Goal: Task Accomplishment & Management: Complete application form

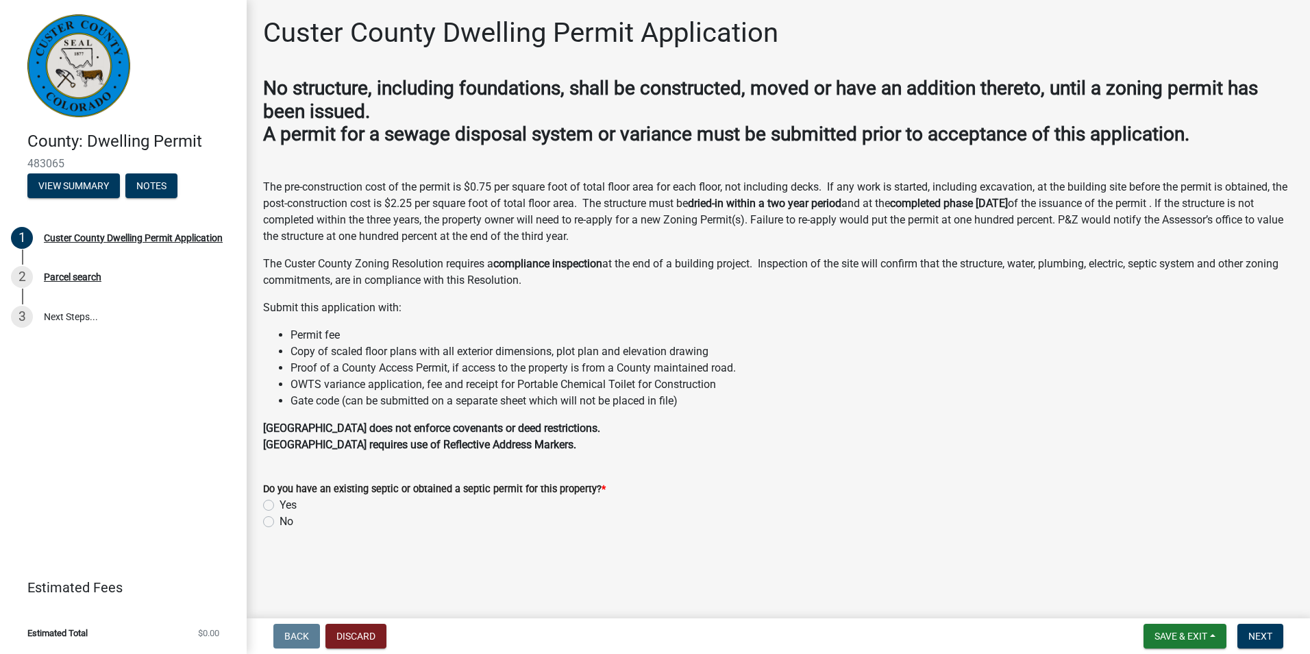
click at [278, 506] on div "Yes" at bounding box center [778, 505] width 1030 height 16
click at [280, 506] on label "Yes" at bounding box center [288, 505] width 17 height 16
click at [280, 506] on input "Yes" at bounding box center [284, 501] width 9 height 9
radio input "true"
click at [1185, 630] on span "Save & Exit" at bounding box center [1180, 635] width 53 height 11
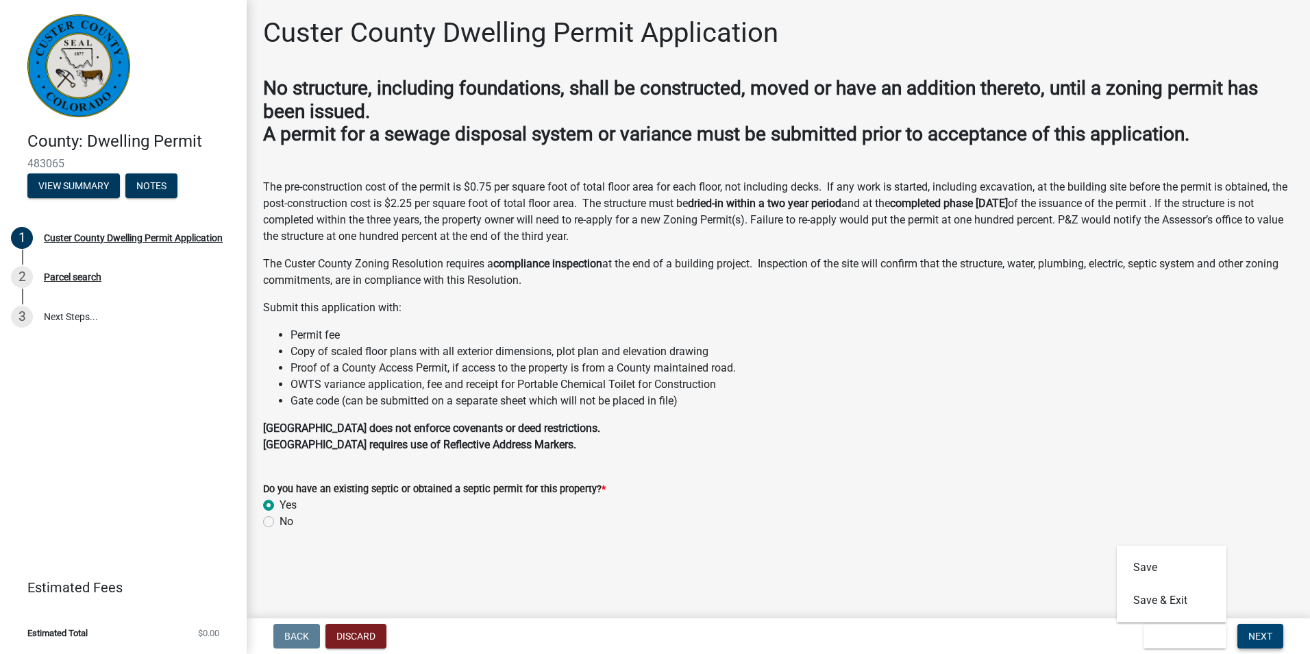
click at [1247, 634] on button "Next" at bounding box center [1260, 635] width 46 height 25
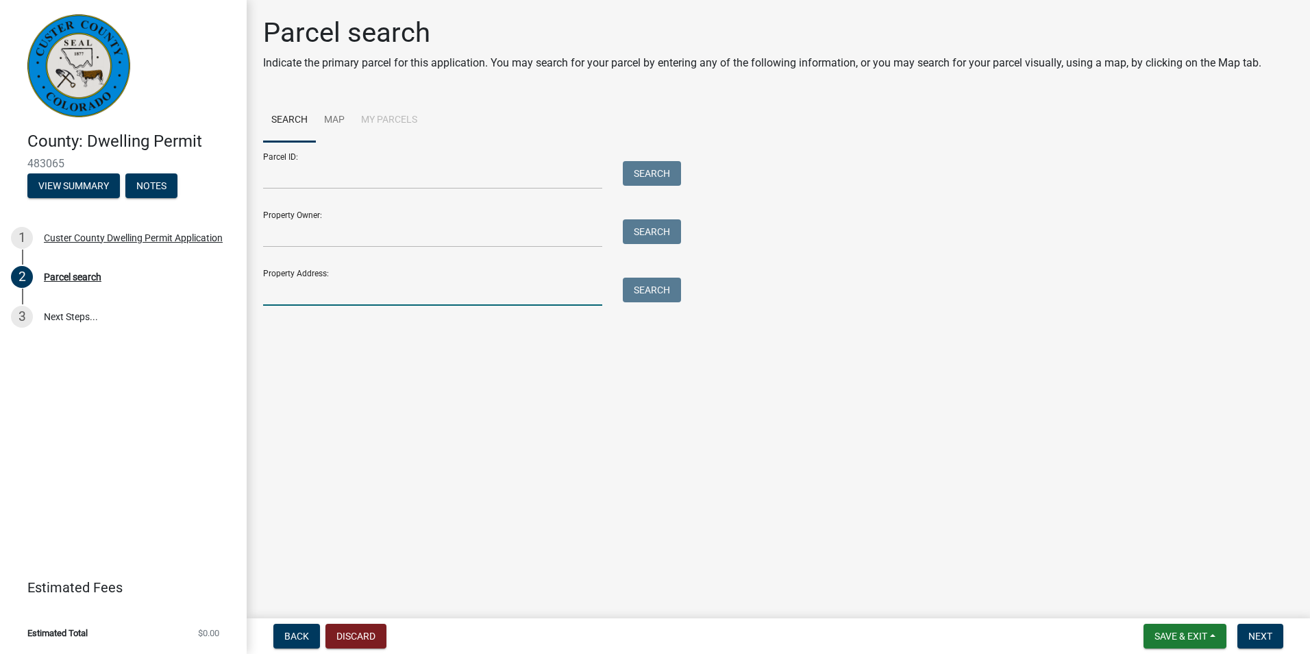
click at [355, 286] on input "Property Address:" at bounding box center [432, 291] width 339 height 28
type input "51 [PERSON_NAME]"
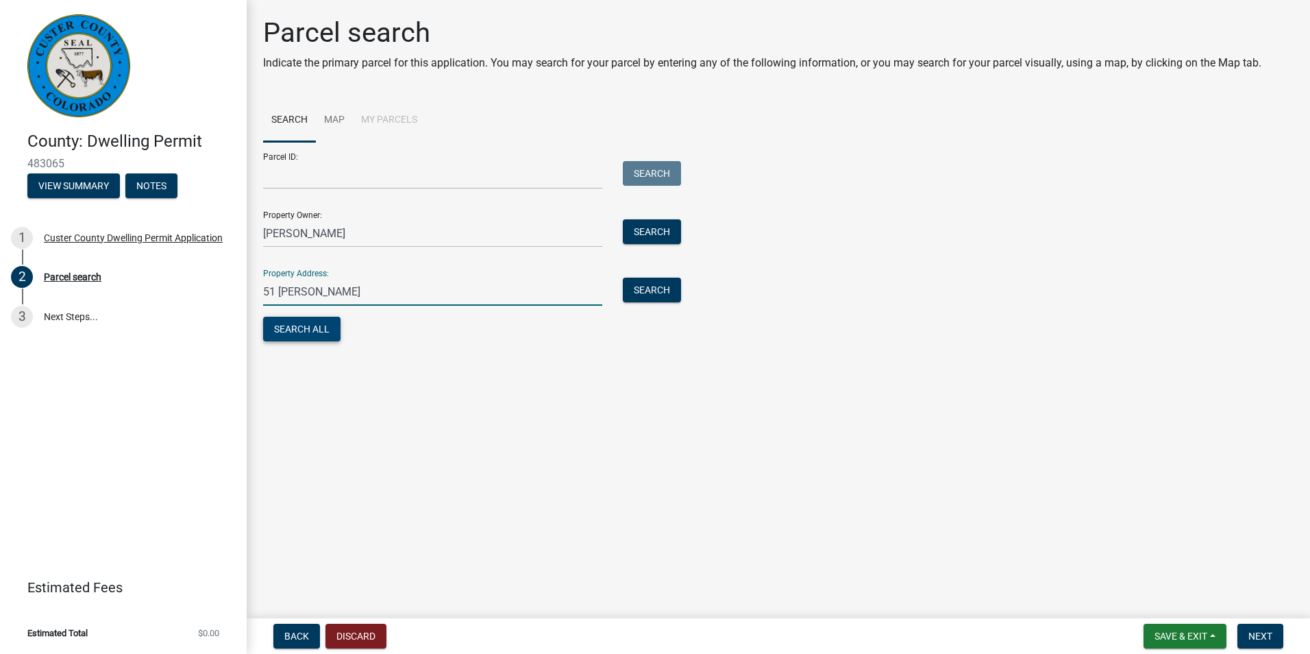
click at [319, 333] on button "Search All" at bounding box center [301, 329] width 77 height 25
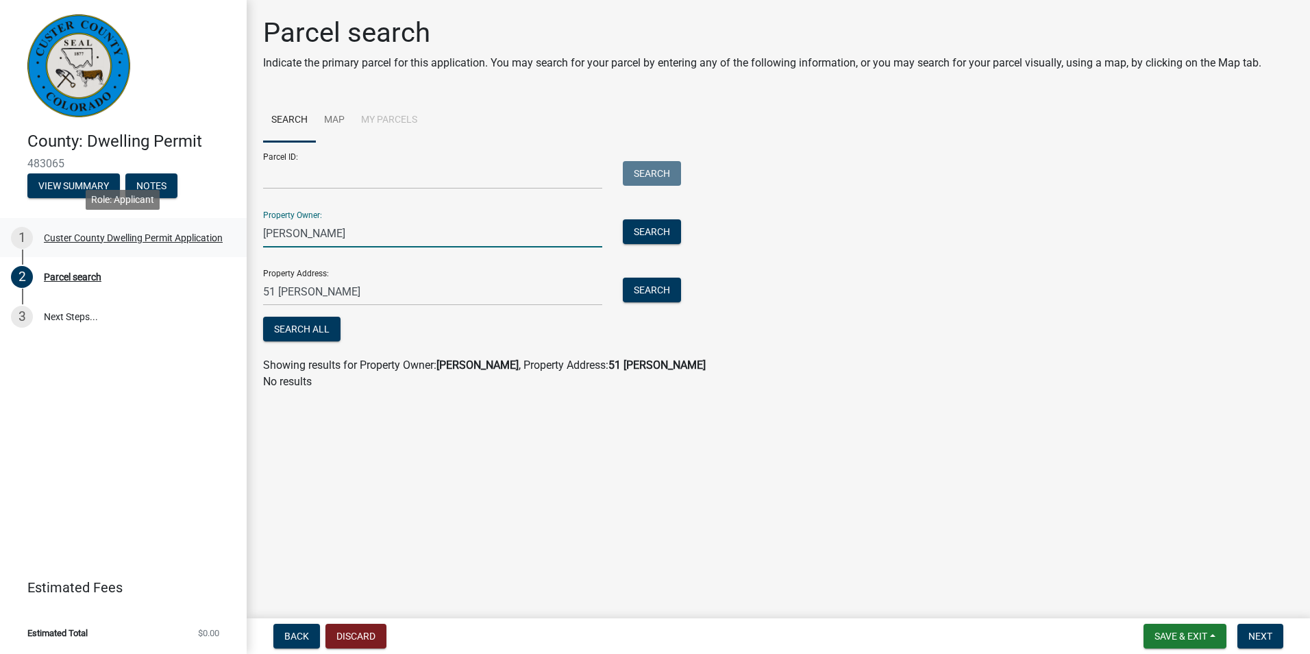
drag, startPoint x: 308, startPoint y: 234, endPoint x: 214, endPoint y: 253, distance: 95.8
click at [214, 253] on div "County: Dwelling Permit 483065 View Summary Notes 1 Custer County Dwelling Perm…" at bounding box center [655, 327] width 1310 height 654
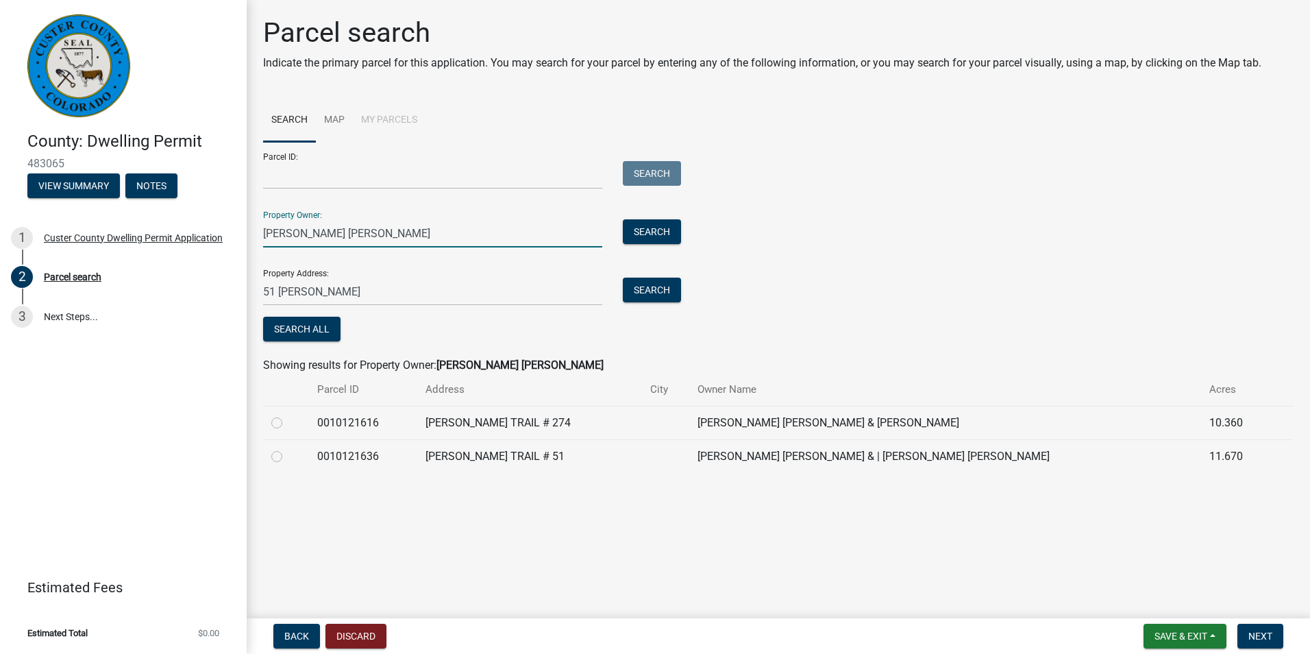
type input "[PERSON_NAME] [PERSON_NAME]"
click at [288, 448] on label at bounding box center [288, 448] width 0 height 0
click at [288, 457] on input "radio" at bounding box center [292, 452] width 9 height 9
radio input "true"
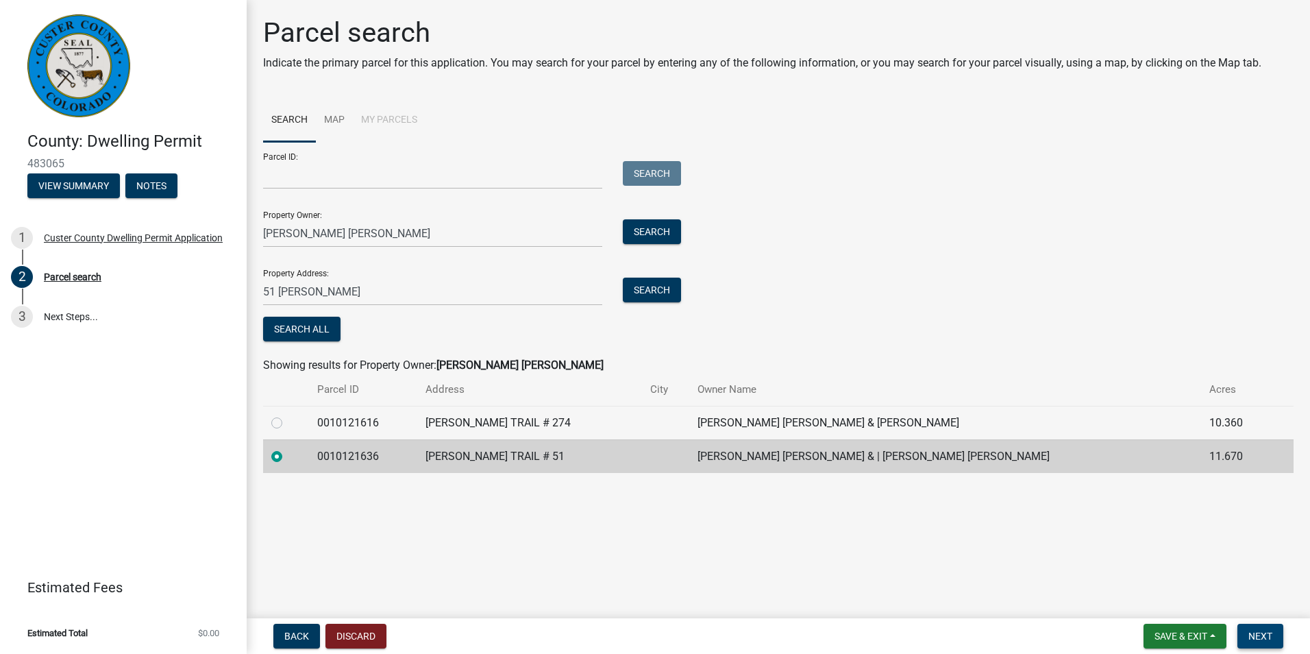
click at [1257, 643] on button "Next" at bounding box center [1260, 635] width 46 height 25
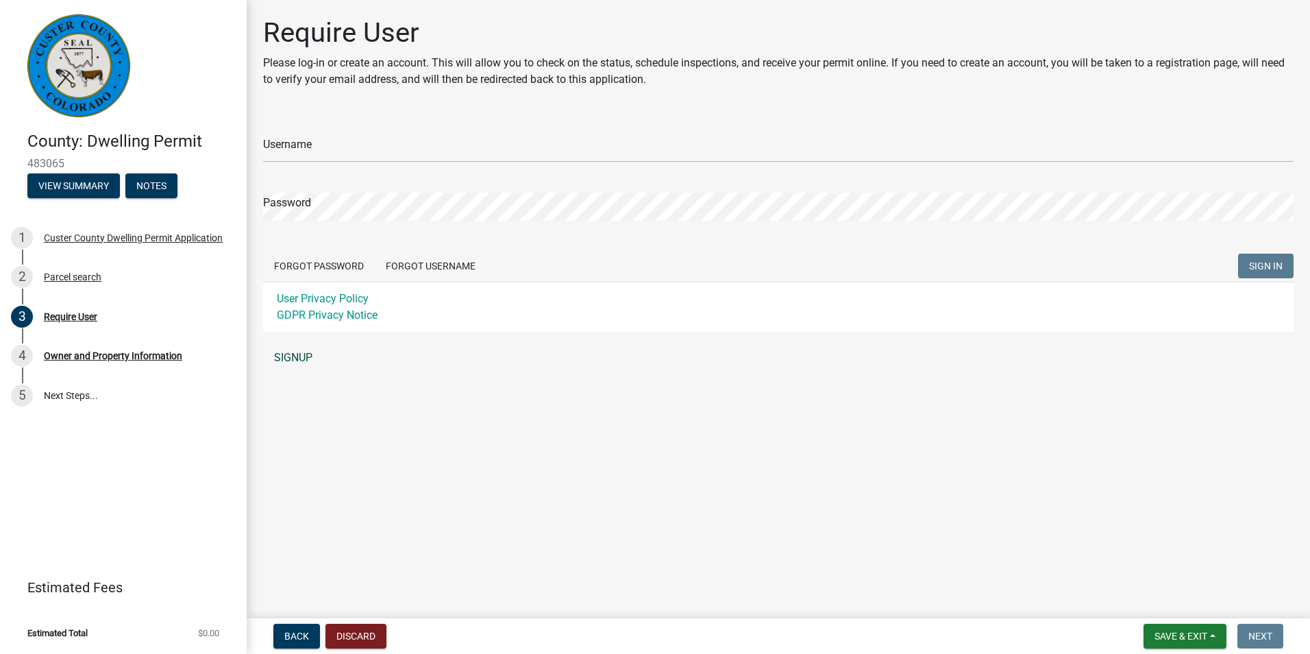
click at [302, 354] on link "SIGNUP" at bounding box center [778, 357] width 1030 height 27
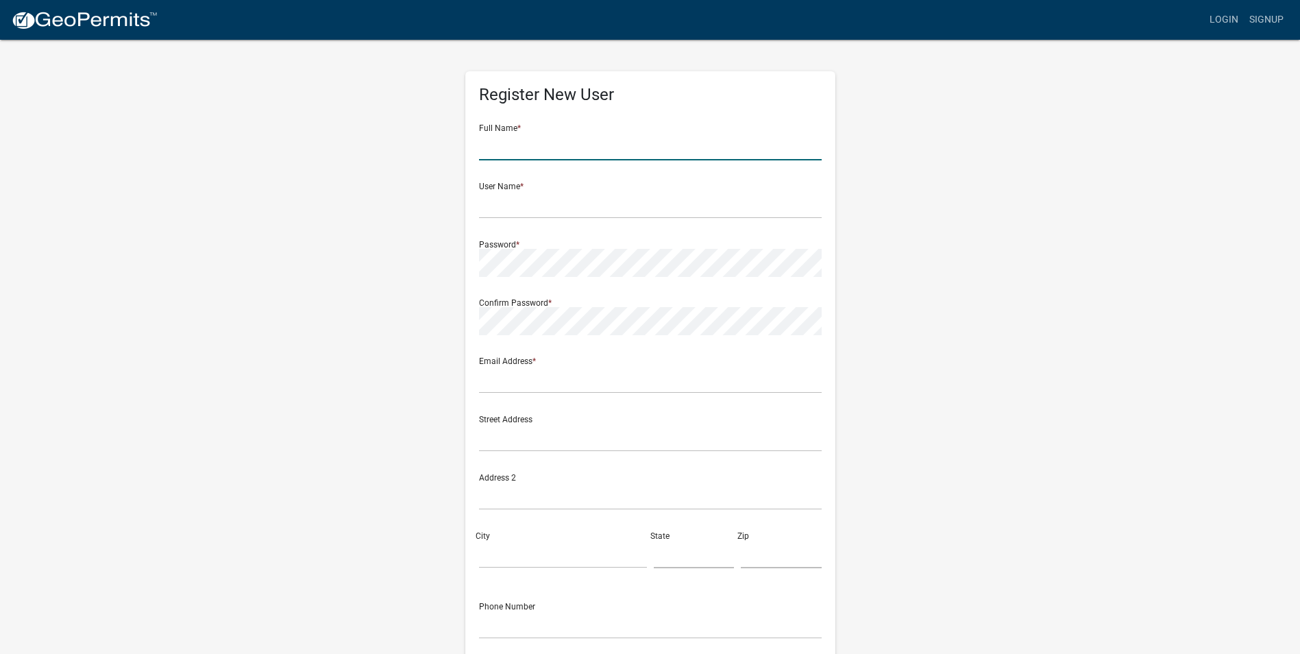
click at [500, 156] on input "text" at bounding box center [650, 146] width 343 height 28
type input "Jason D Carver"
type input "[PERSON_NAME][EMAIL_ADDRESS][DOMAIN_NAME]"
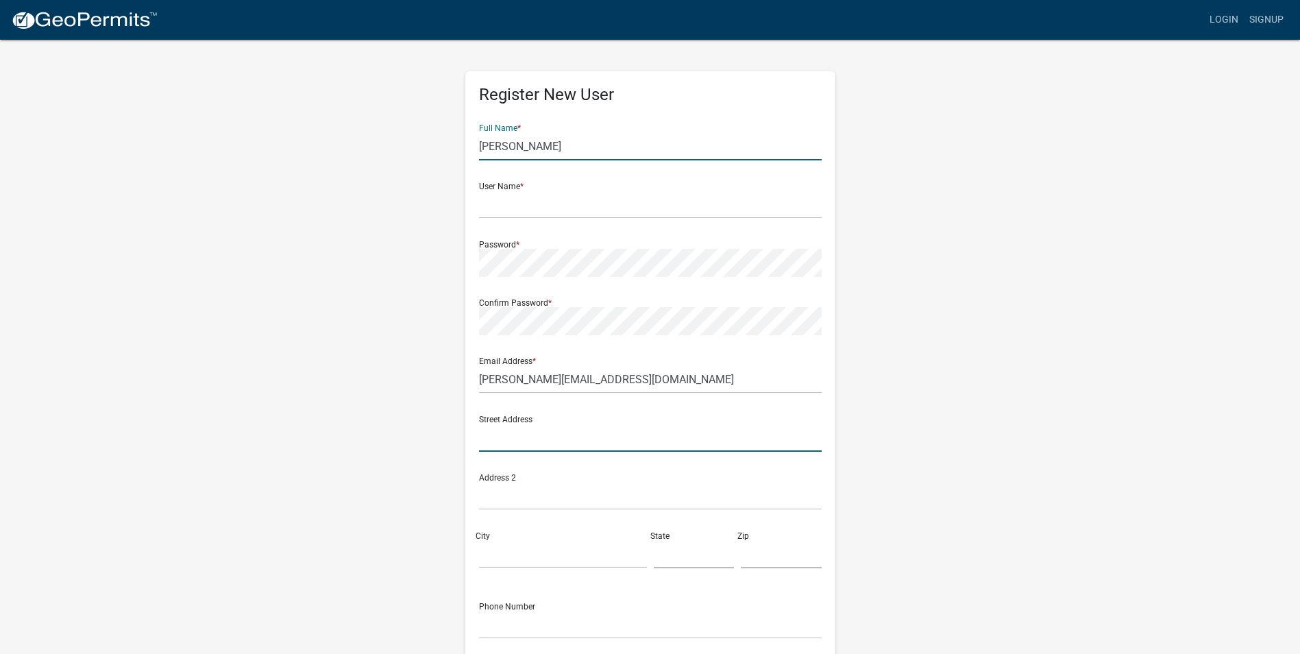
type input "51 [PERSON_NAME]"
type input "Westcliffe"
type input "[US_STATE]"
type input "81252"
type input "7204042481"
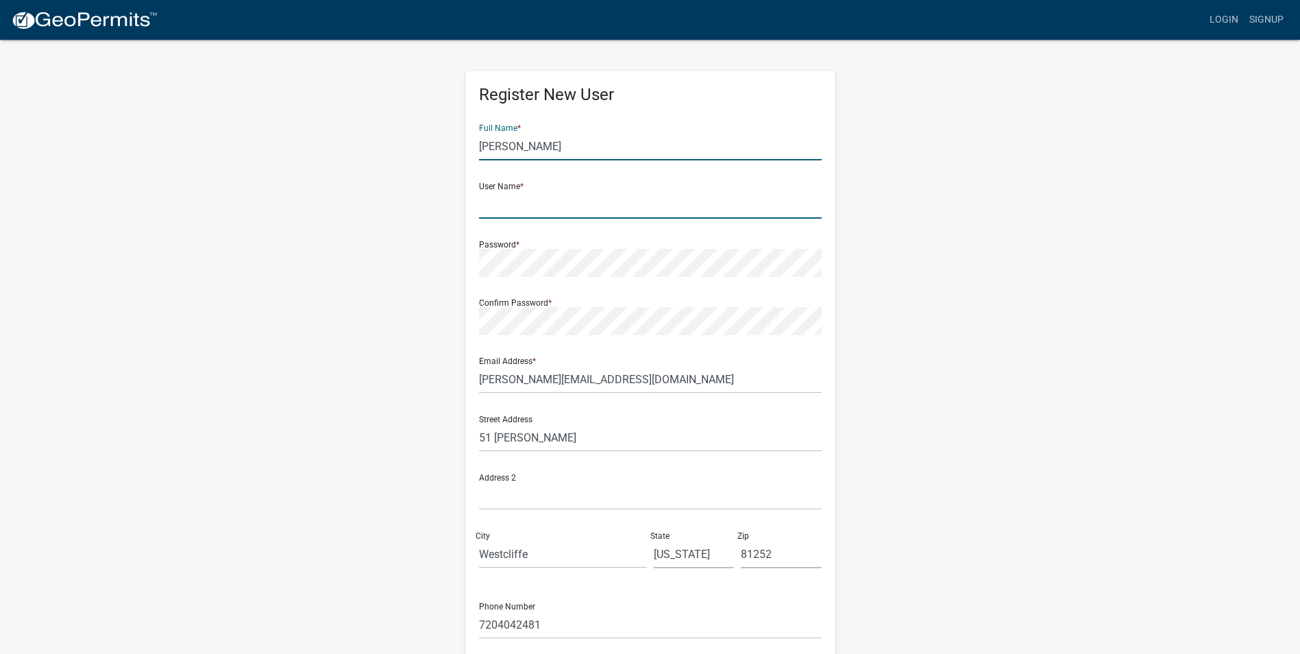
click at [501, 196] on input "text" at bounding box center [650, 204] width 343 height 28
type input "j"
type input "Jaycrvr"
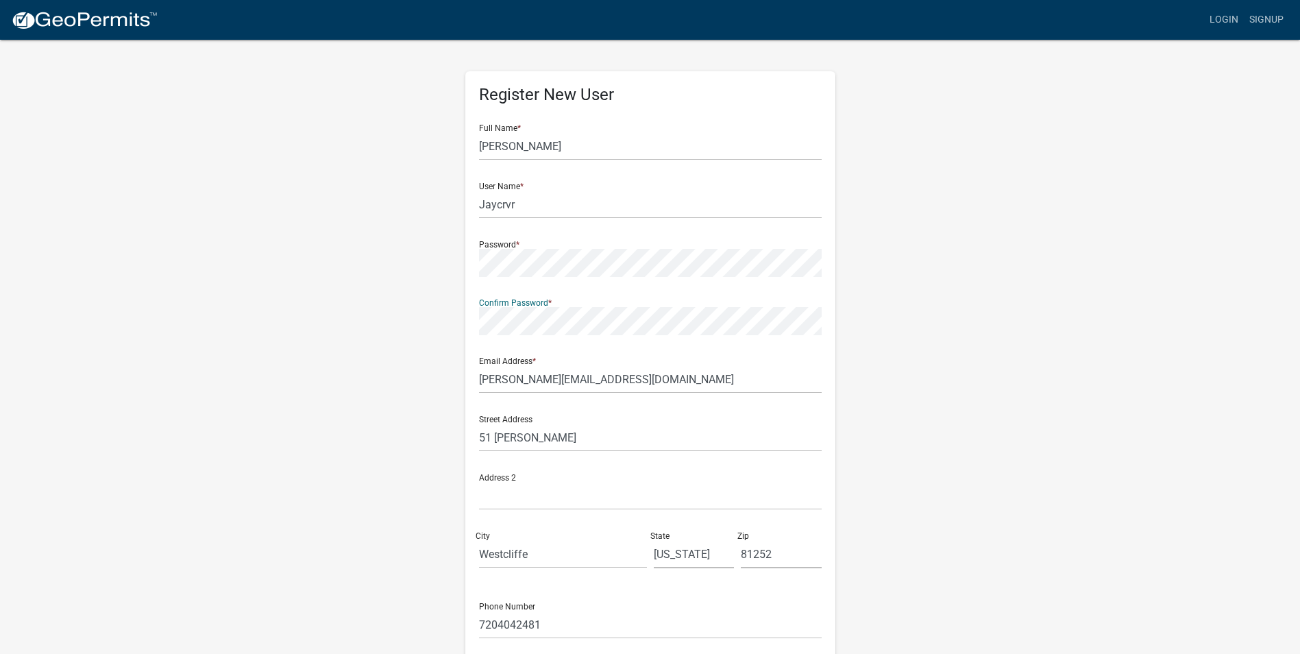
scroll to position [118, 0]
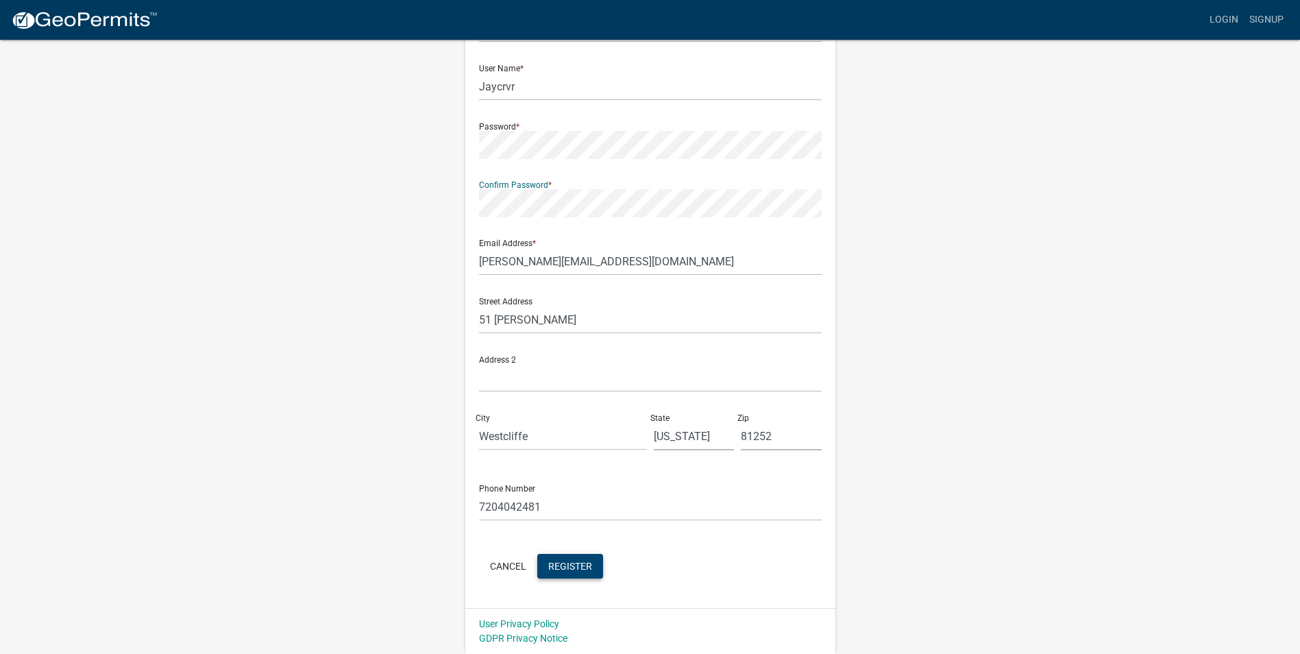
click at [569, 564] on span "Register" at bounding box center [570, 565] width 44 height 11
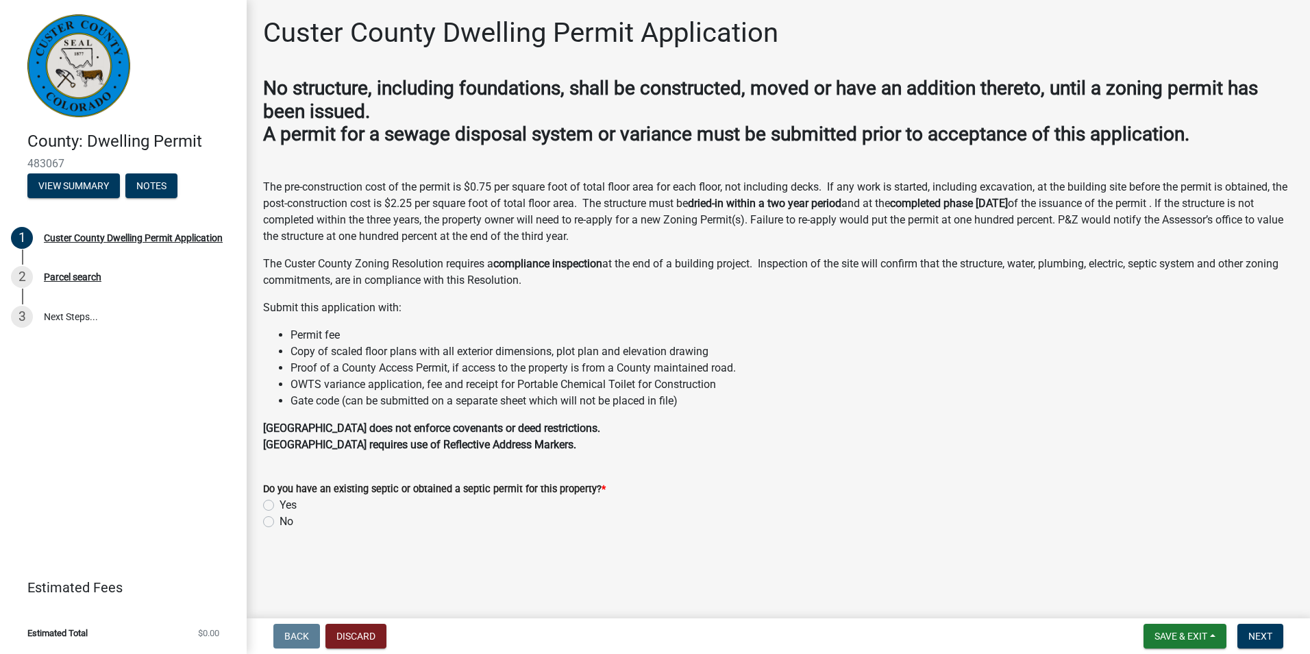
click at [280, 506] on label "Yes" at bounding box center [288, 505] width 17 height 16
click at [280, 506] on input "Yes" at bounding box center [284, 501] width 9 height 9
radio input "true"
click at [1253, 635] on span "Next" at bounding box center [1260, 635] width 24 height 11
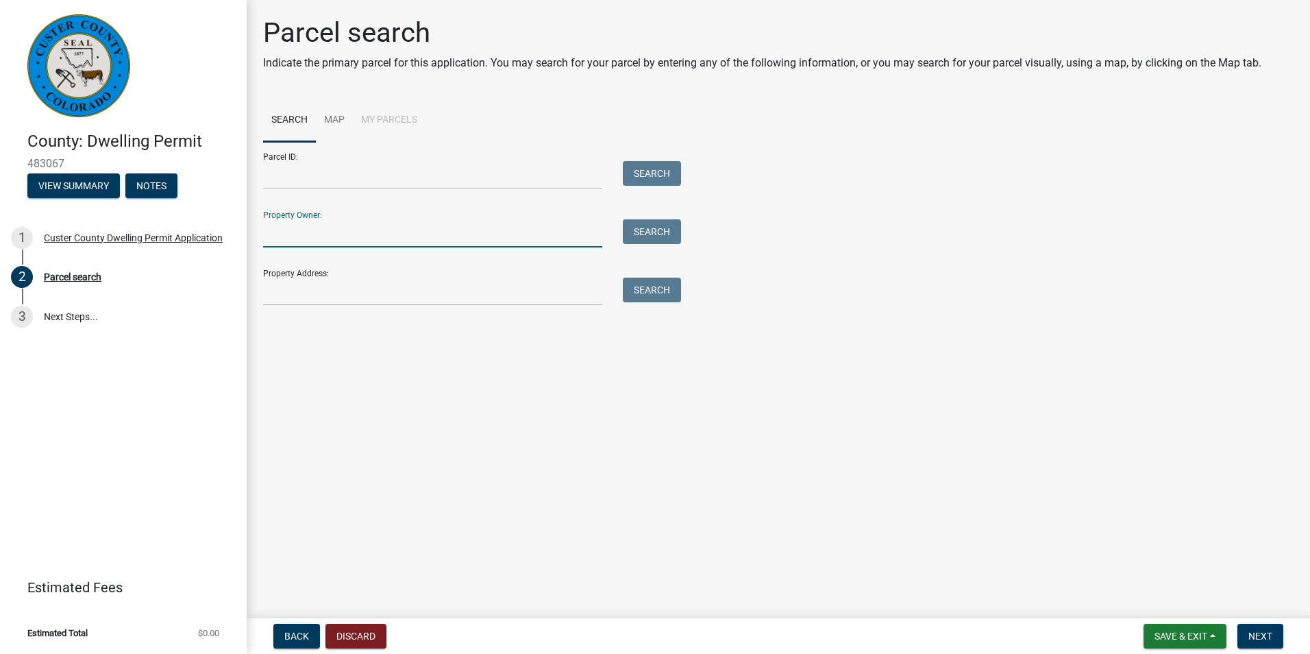
click at [310, 225] on input "Property Owner:" at bounding box center [432, 233] width 339 height 28
type input "[PERSON_NAME] [PERSON_NAME]"
type input "51 [PERSON_NAME]"
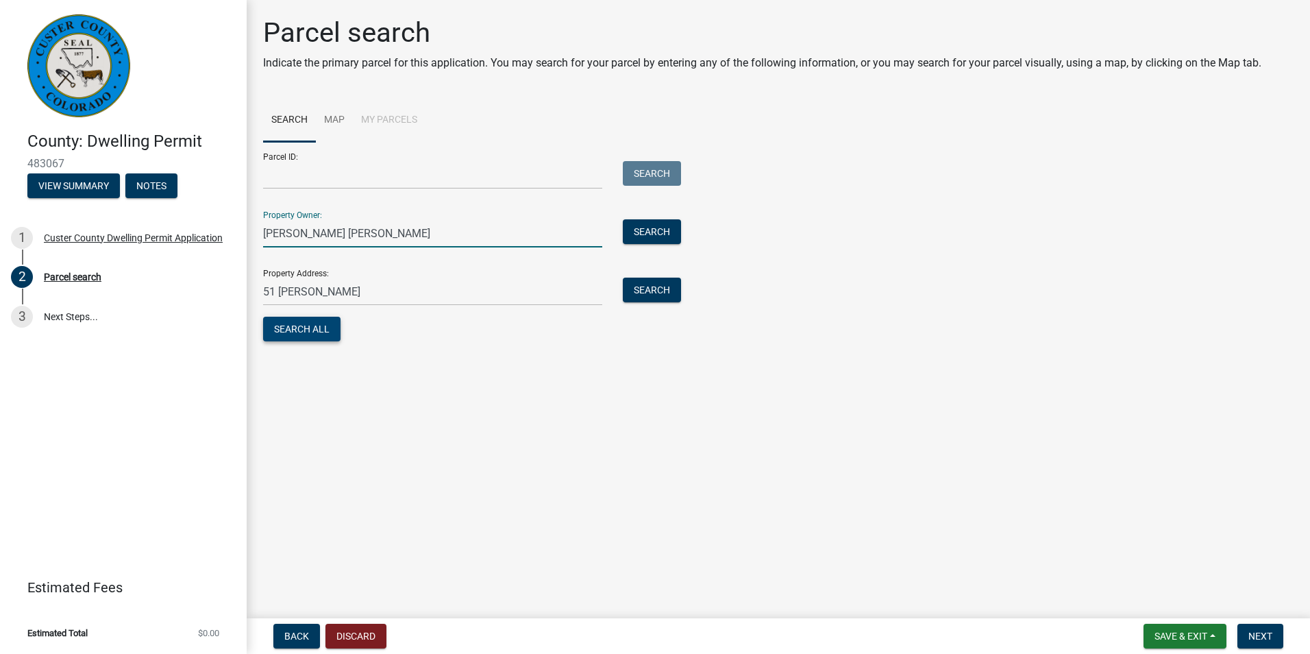
click at [292, 325] on button "Search All" at bounding box center [301, 329] width 77 height 25
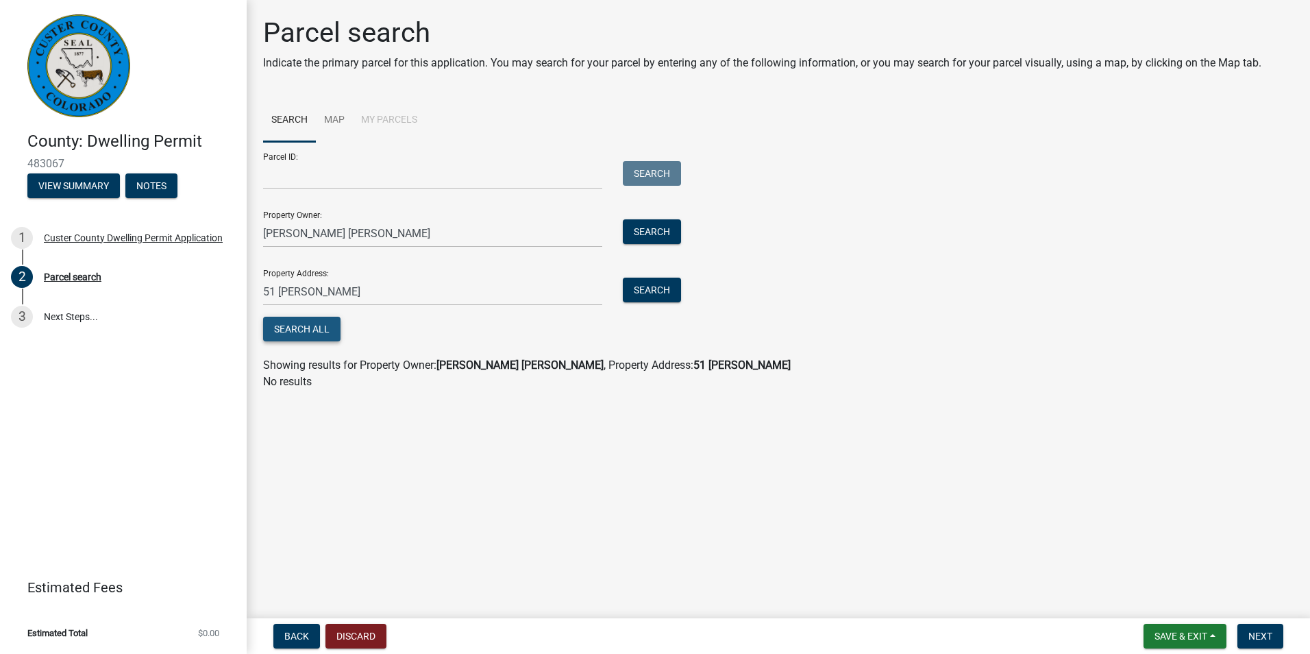
click at [310, 322] on button "Search All" at bounding box center [301, 329] width 77 height 25
drag, startPoint x: 327, startPoint y: 231, endPoint x: 251, endPoint y: 230, distance: 76.1
click at [251, 230] on div "Parcel search Indicate the primary parcel for this application. You may search …" at bounding box center [778, 209] width 1063 height 386
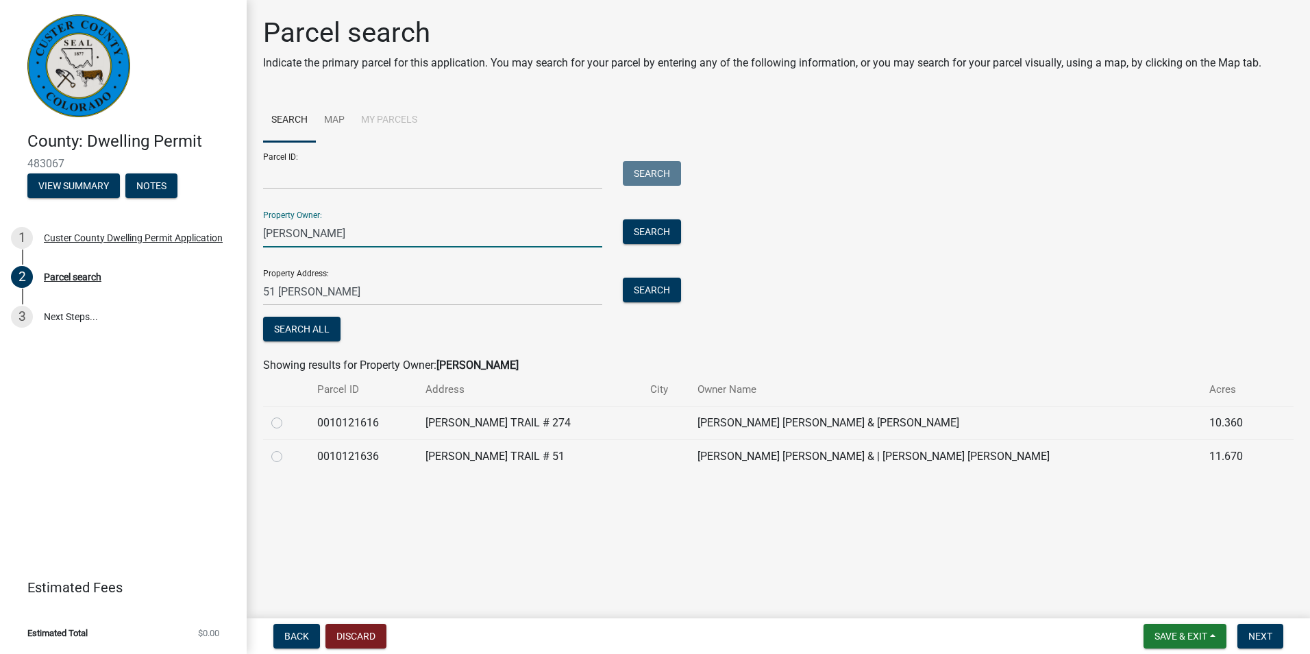
type input "[PERSON_NAME]"
click at [288, 448] on label at bounding box center [288, 448] width 0 height 0
click at [288, 457] on input "radio" at bounding box center [292, 452] width 9 height 9
radio input "true"
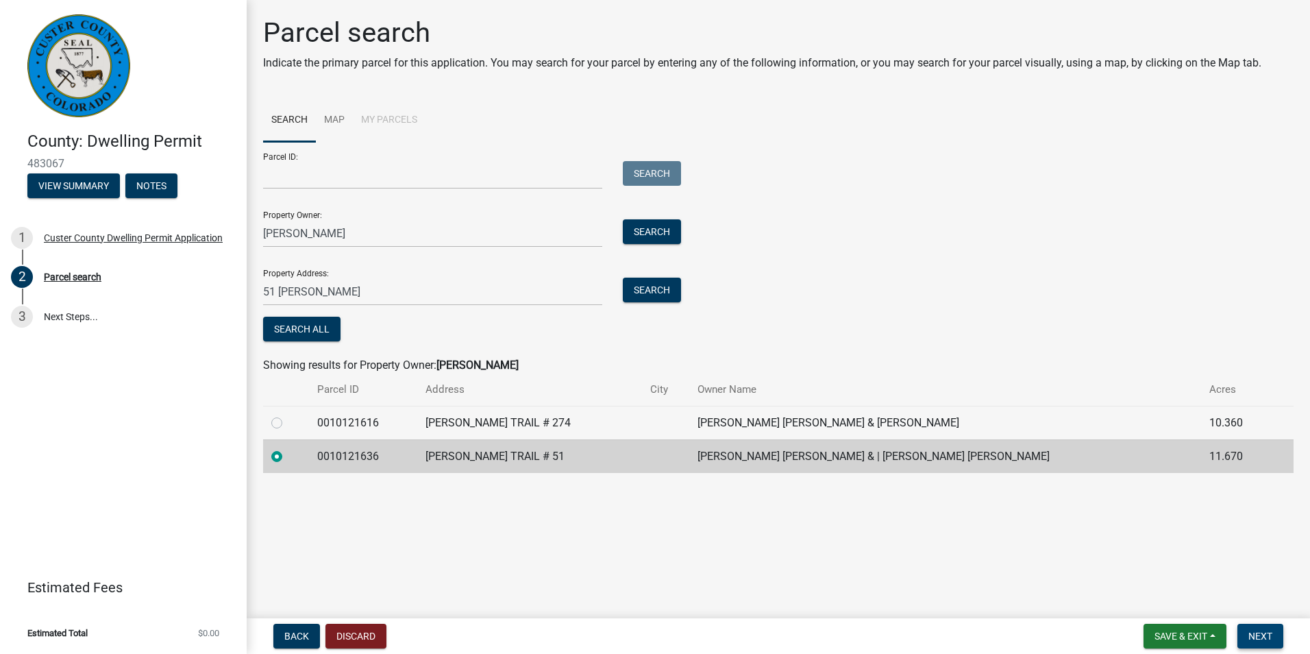
click at [1250, 637] on span "Next" at bounding box center [1260, 635] width 24 height 11
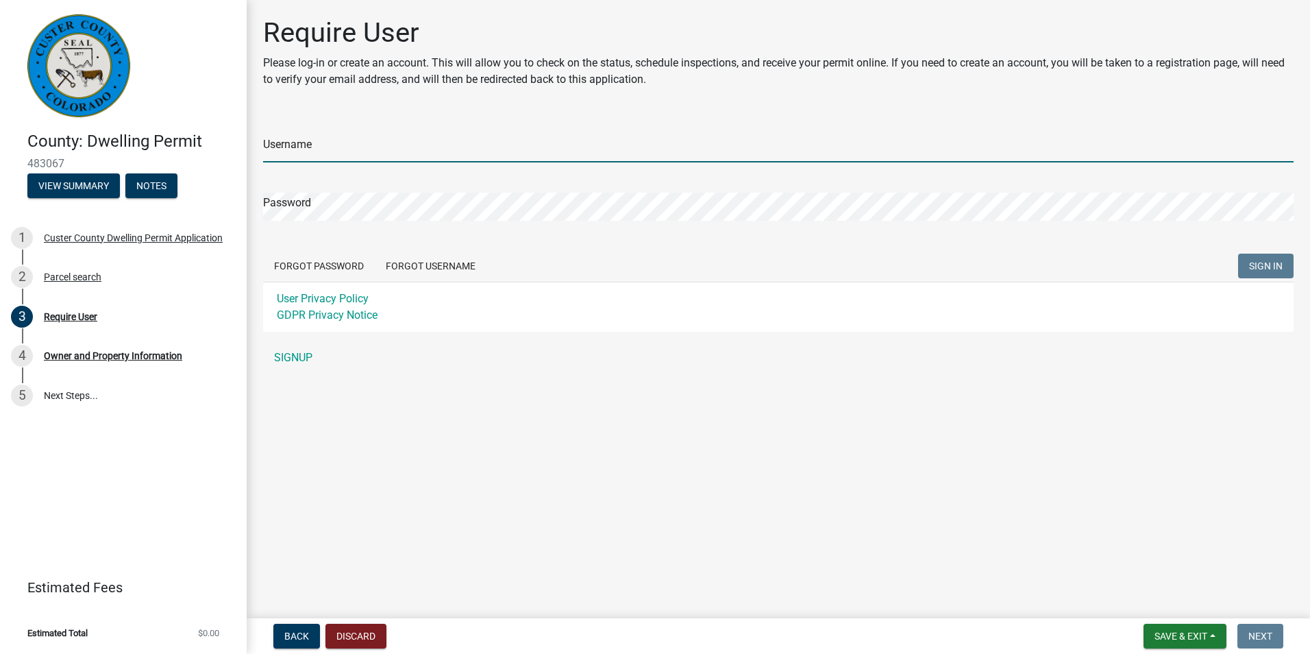
type input "Jaycrvr"
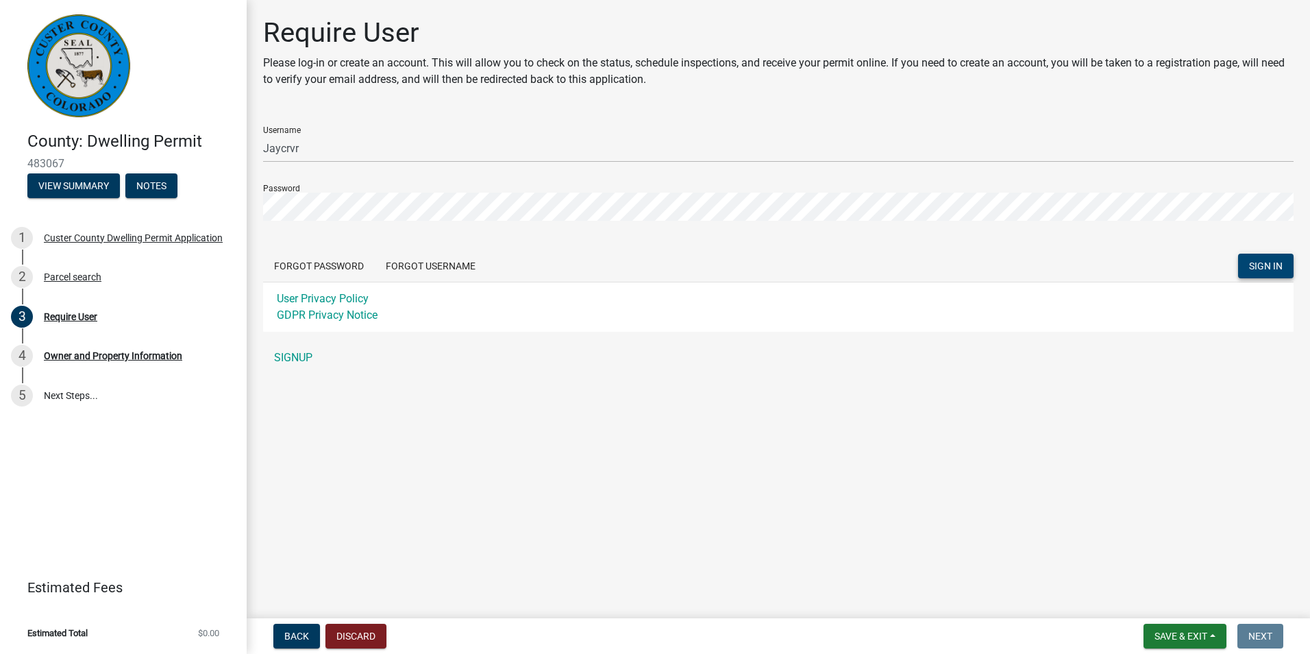
click at [1263, 267] on span "SIGN IN" at bounding box center [1266, 265] width 34 height 11
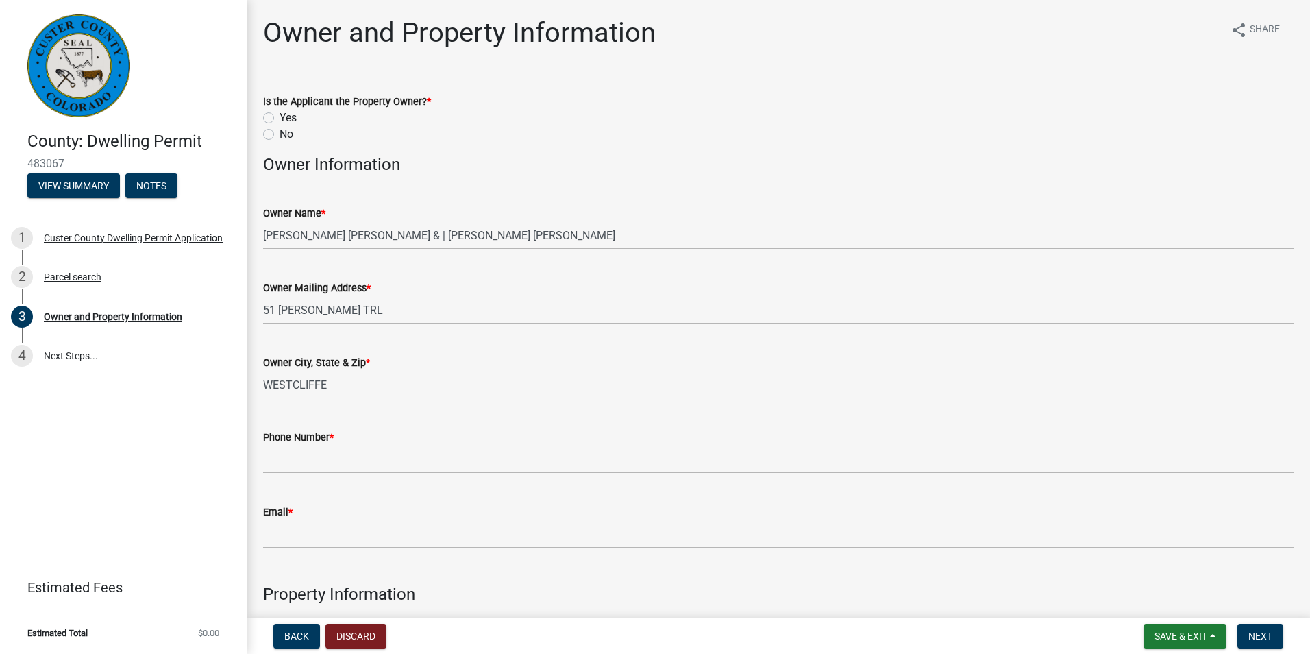
click at [280, 119] on label "Yes" at bounding box center [288, 118] width 17 height 16
click at [280, 119] on input "Yes" at bounding box center [284, 114] width 9 height 9
radio input "true"
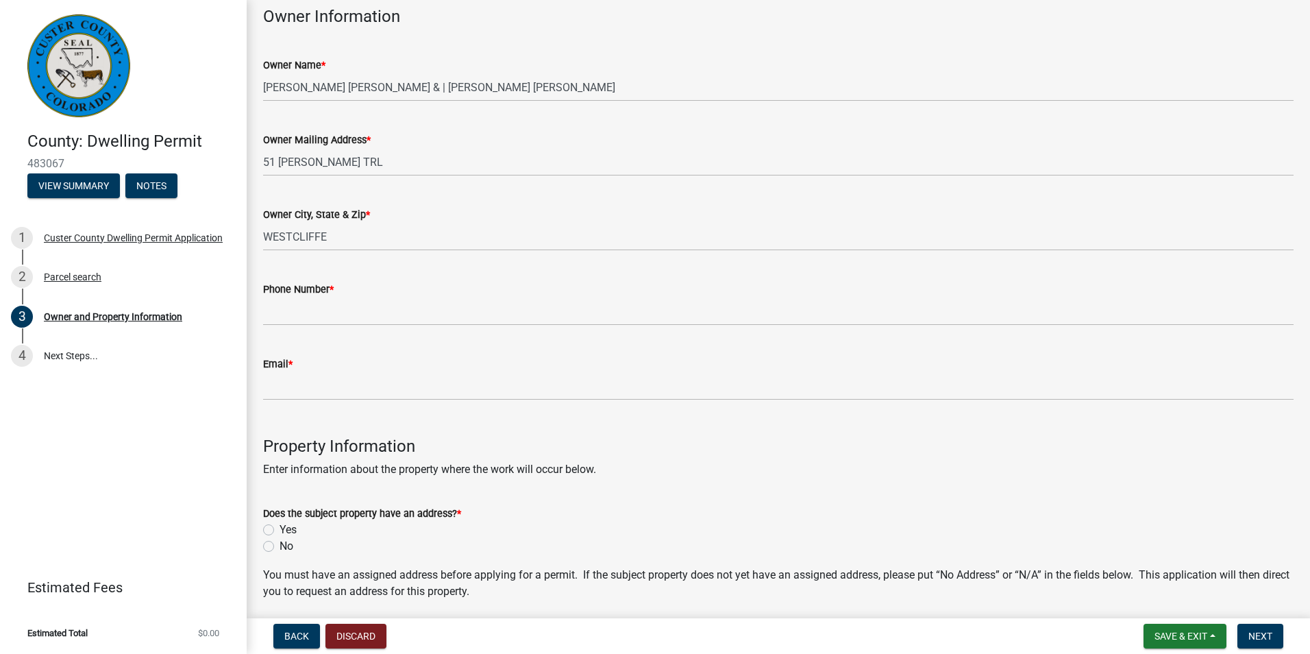
scroll to position [149, 0]
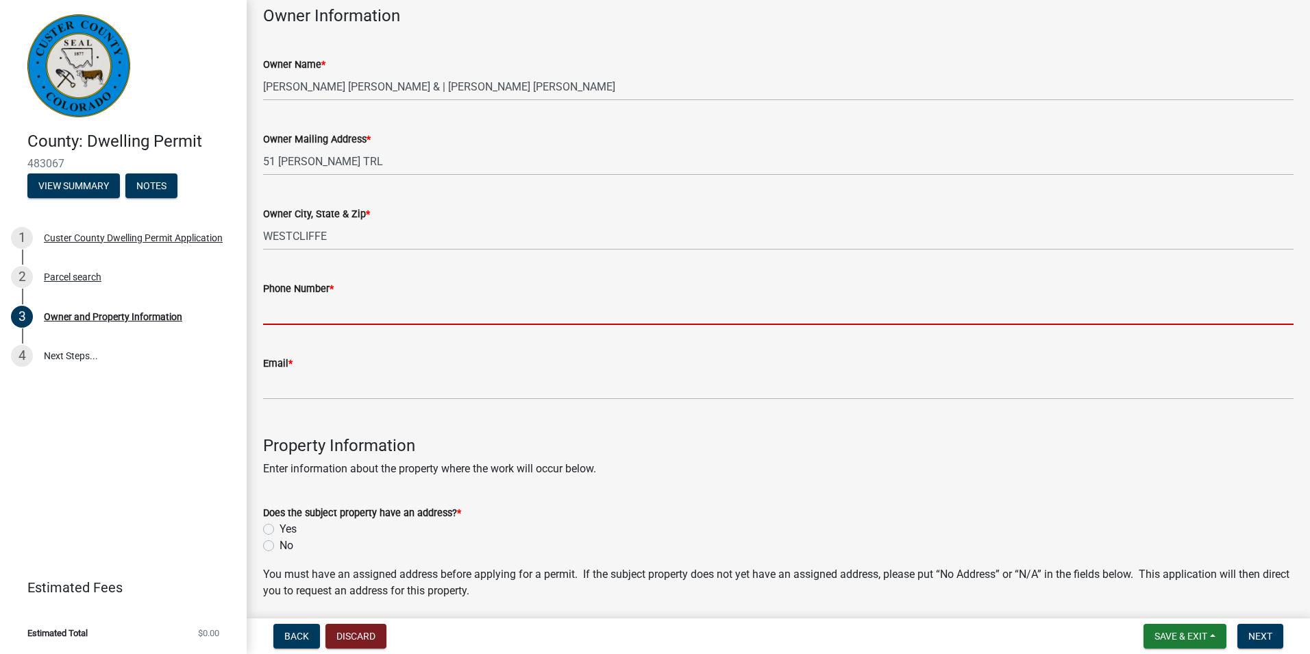
click at [374, 306] on input "Phone Number *" at bounding box center [778, 311] width 1030 height 28
type input "7204042481"
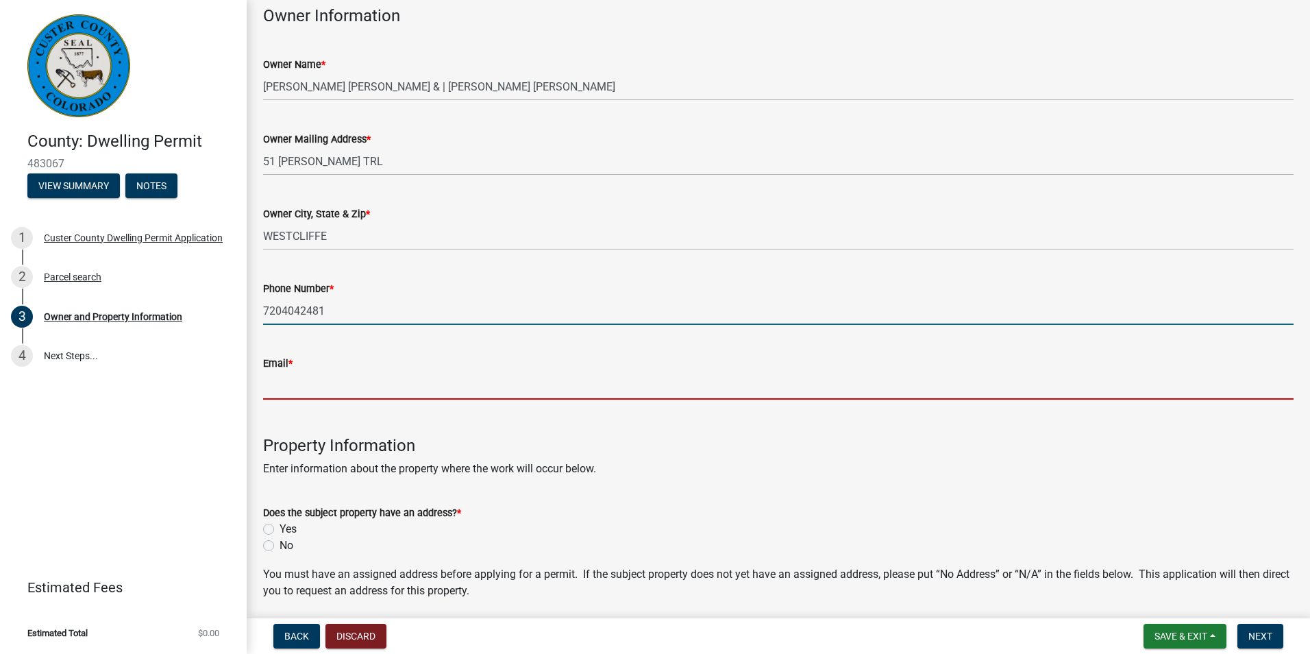
type input "[PERSON_NAME][EMAIL_ADDRESS][DOMAIN_NAME]"
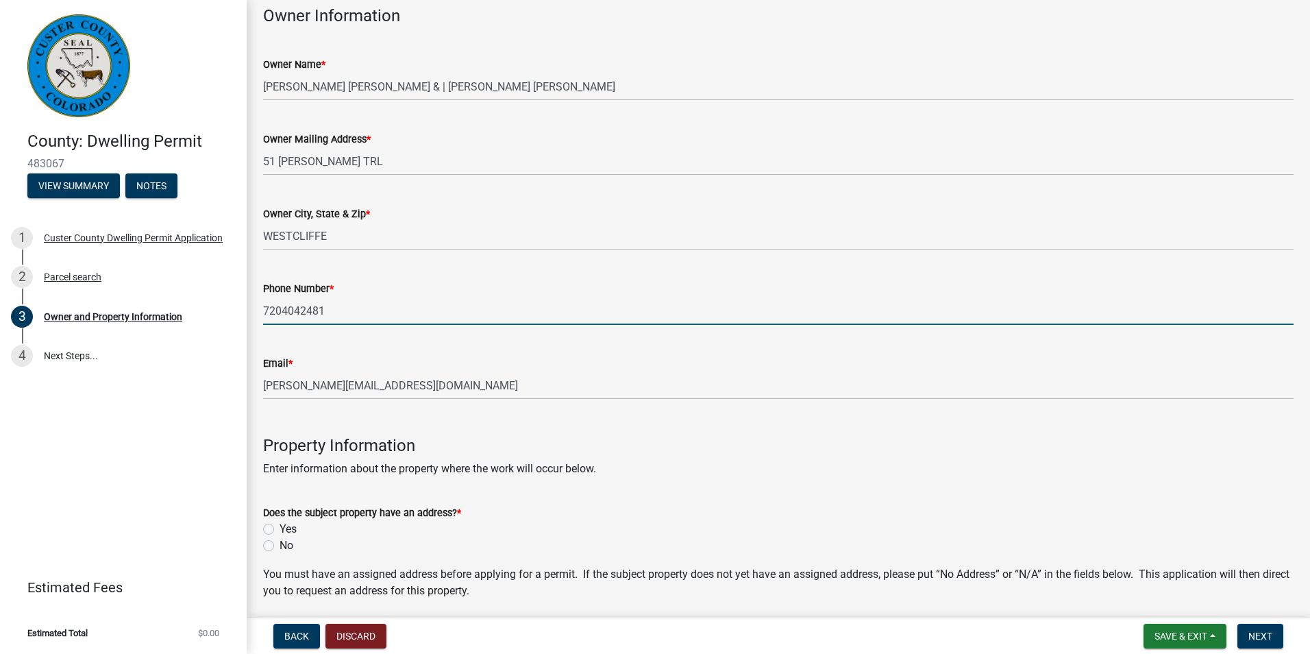
type input "Westcliffe"
type input "81252"
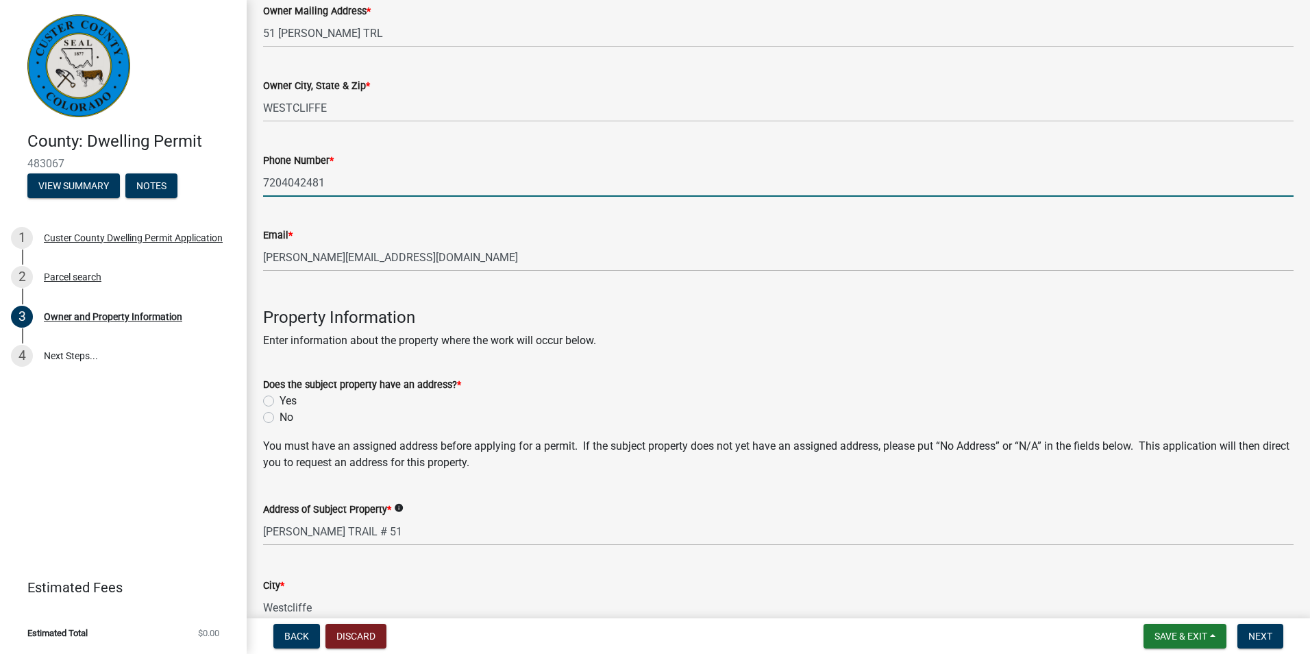
scroll to position [277, 0]
click at [280, 404] on label "Yes" at bounding box center [288, 400] width 17 height 16
click at [280, 401] on input "Yes" at bounding box center [284, 396] width 9 height 9
radio input "true"
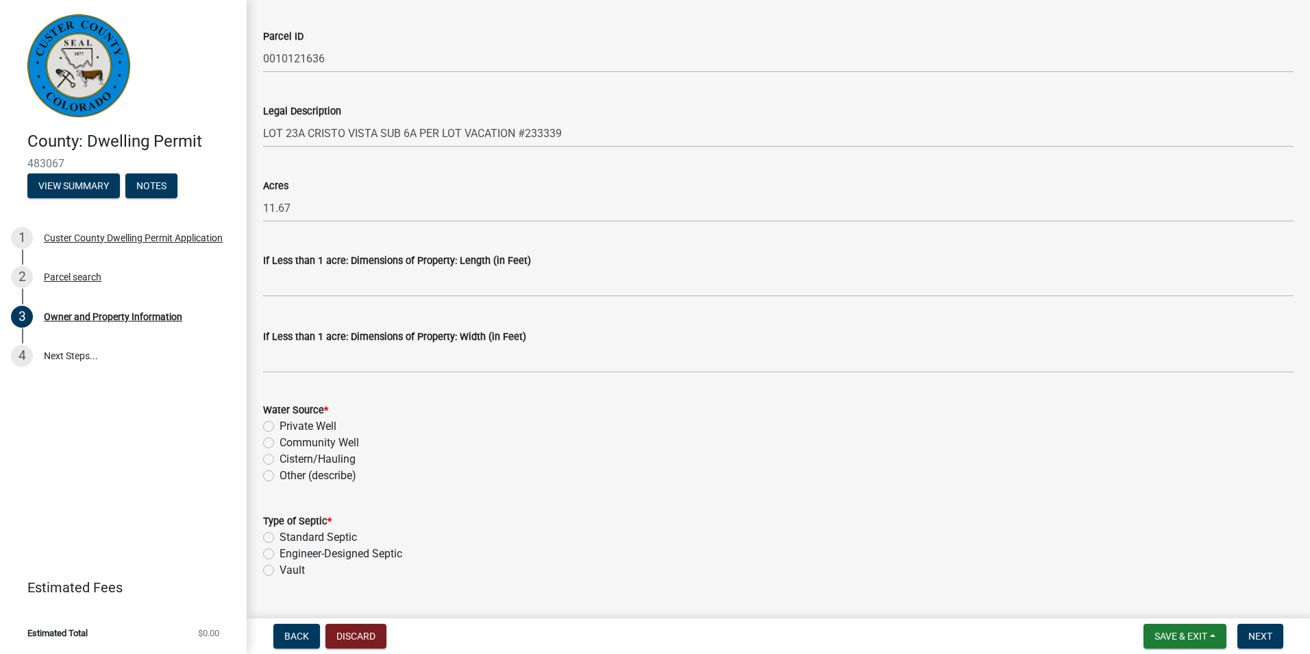
scroll to position [1085, 0]
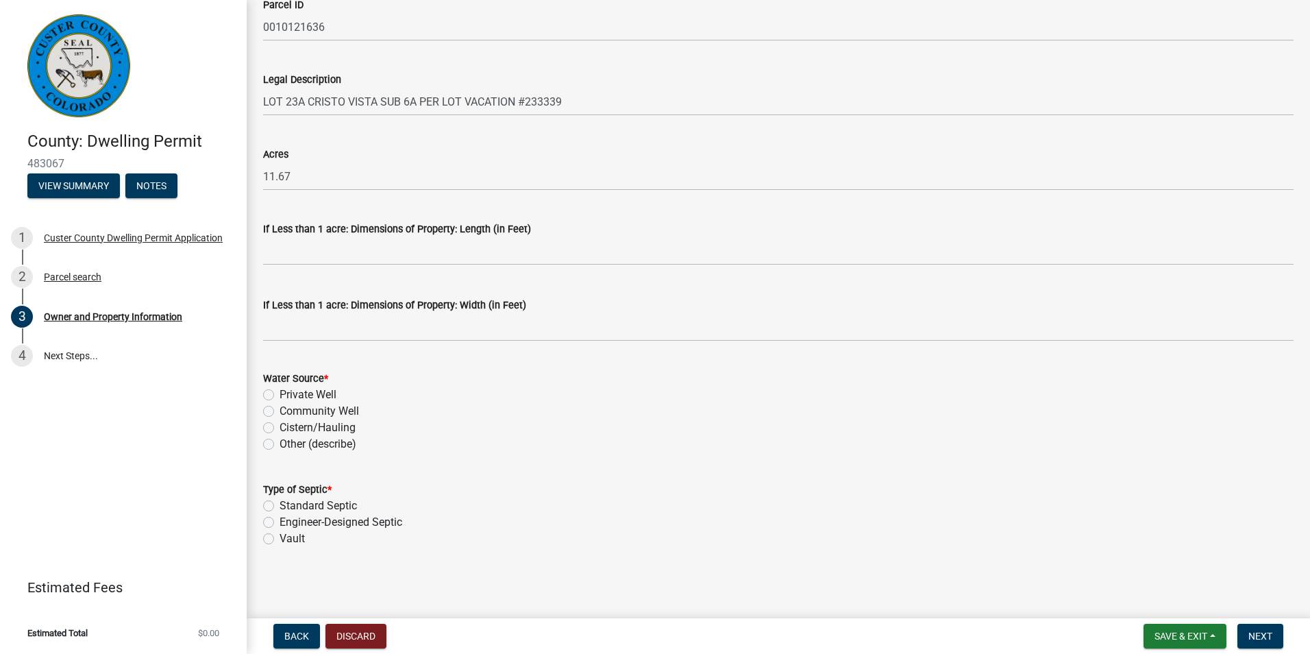
click at [280, 397] on label "Private Well" at bounding box center [308, 394] width 57 height 16
click at [280, 395] on input "Private Well" at bounding box center [284, 390] width 9 height 9
radio input "true"
click at [280, 506] on label "Standard Septic" at bounding box center [318, 505] width 77 height 16
click at [280, 506] on input "Standard Septic" at bounding box center [284, 501] width 9 height 9
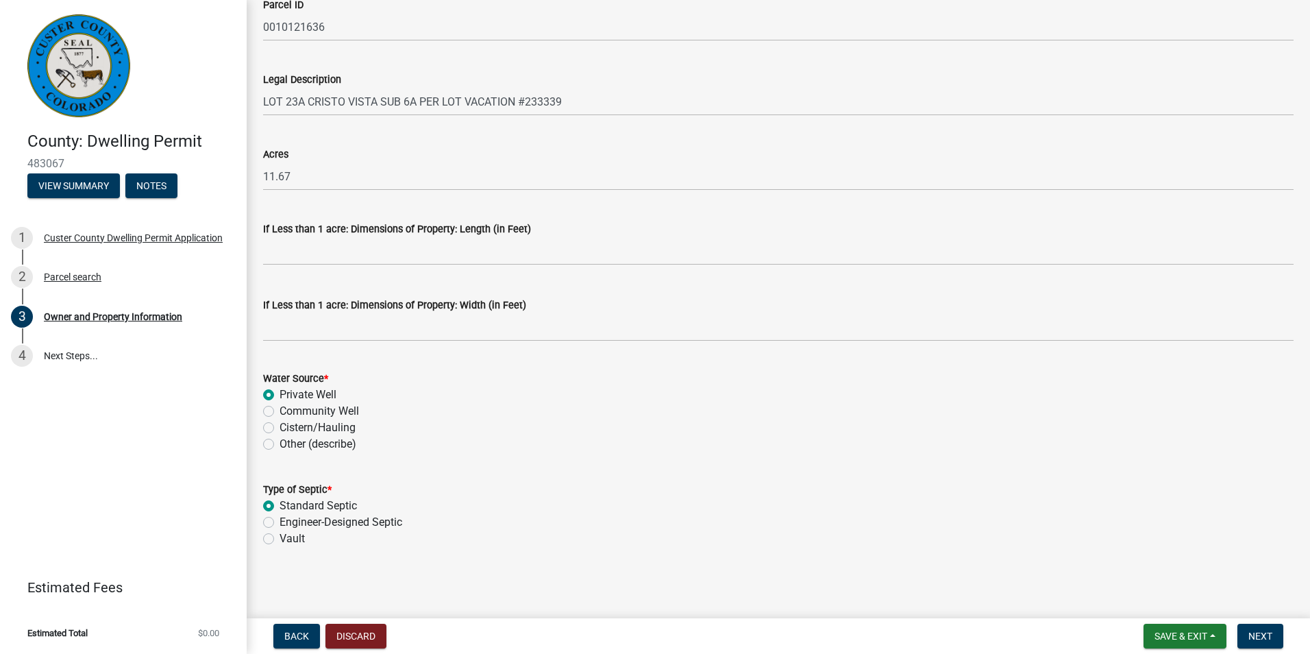
radio input "true"
click at [1278, 636] on button "Next" at bounding box center [1260, 635] width 46 height 25
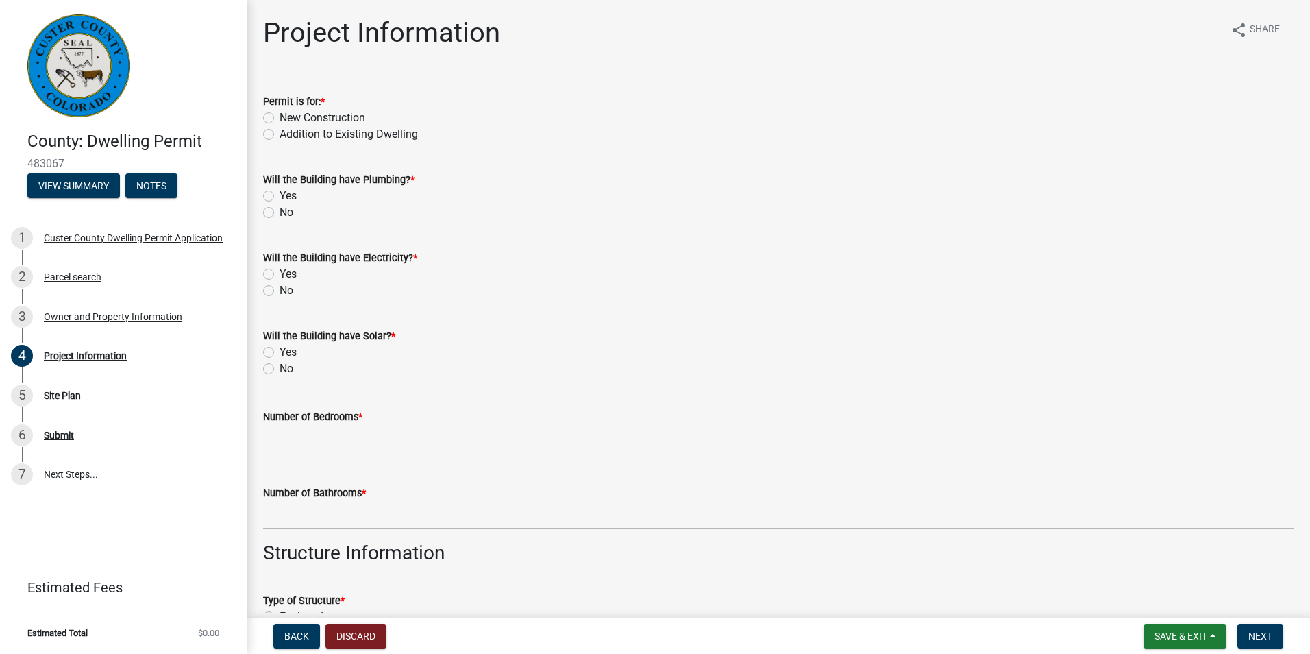
click at [280, 132] on label "Addition to Existing Dwelling" at bounding box center [349, 134] width 138 height 16
click at [280, 132] on input "Addition to Existing Dwelling" at bounding box center [284, 130] width 9 height 9
radio input "true"
click at [280, 276] on label "Yes" at bounding box center [288, 274] width 17 height 16
click at [280, 275] on input "Yes" at bounding box center [284, 270] width 9 height 9
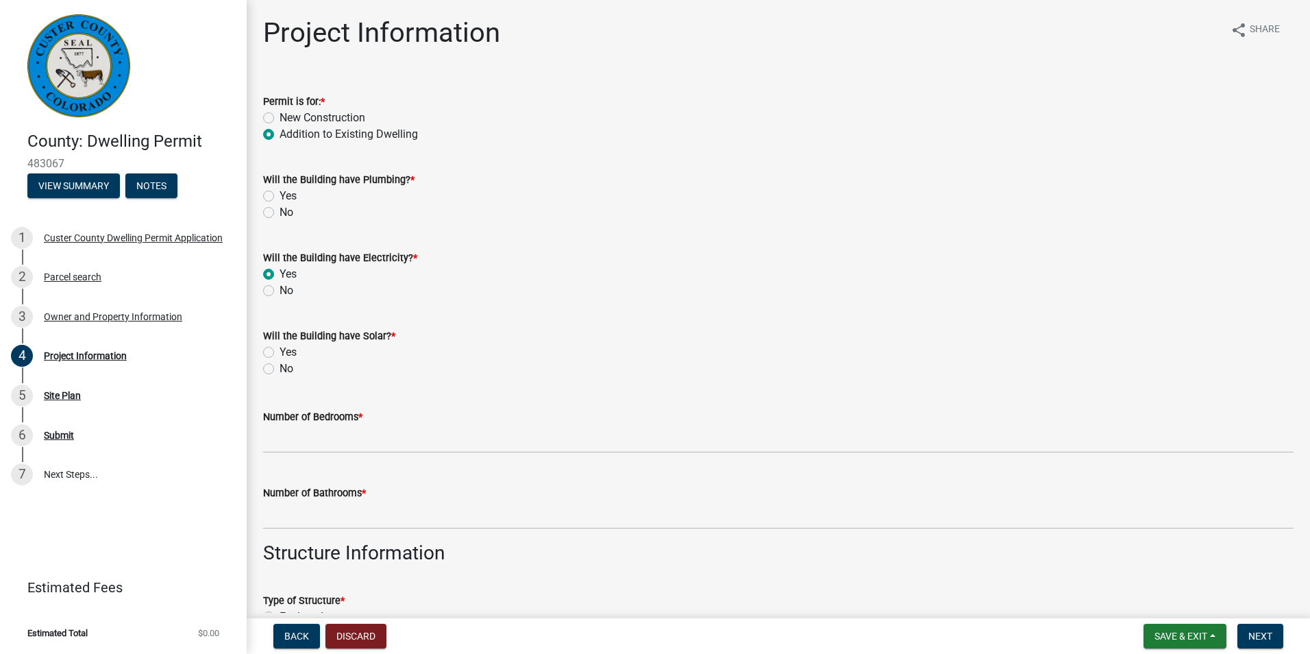
radio input "true"
click at [280, 367] on label "No" at bounding box center [287, 368] width 14 height 16
click at [280, 367] on input "No" at bounding box center [284, 364] width 9 height 9
radio input "true"
click at [280, 214] on label "No" at bounding box center [287, 212] width 14 height 16
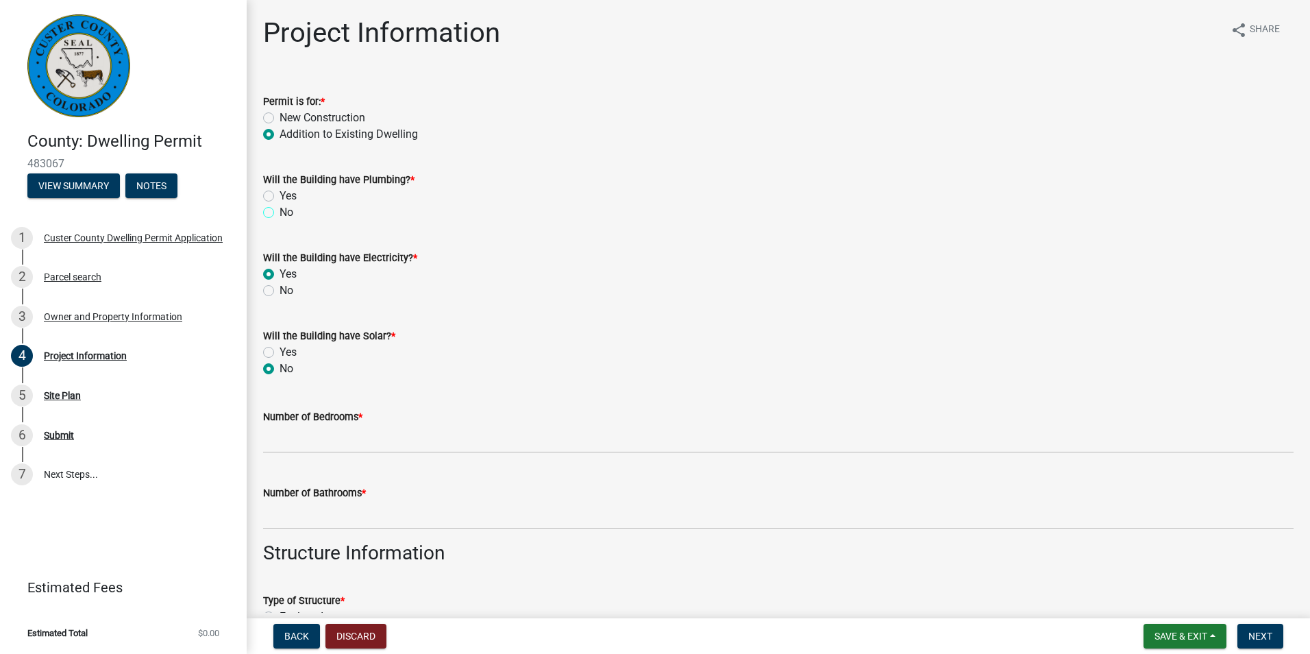
click at [280, 213] on input "No" at bounding box center [284, 208] width 9 height 9
radio input "true"
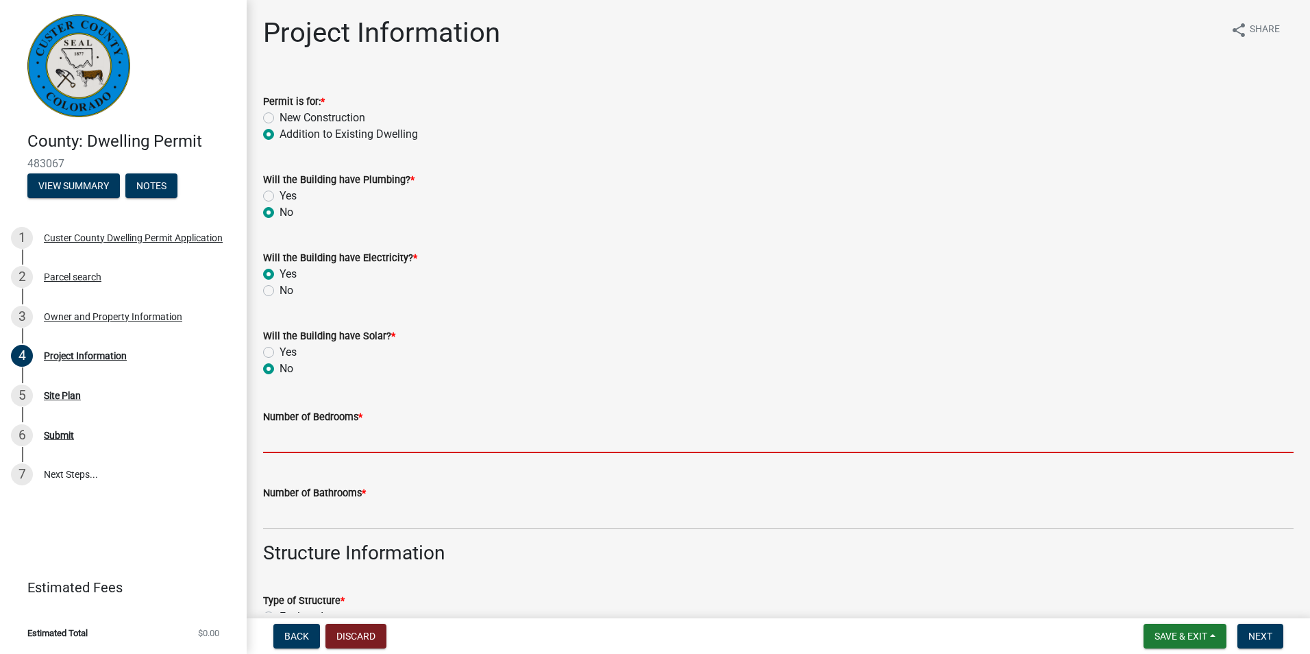
click at [343, 443] on input "text" at bounding box center [778, 439] width 1030 height 28
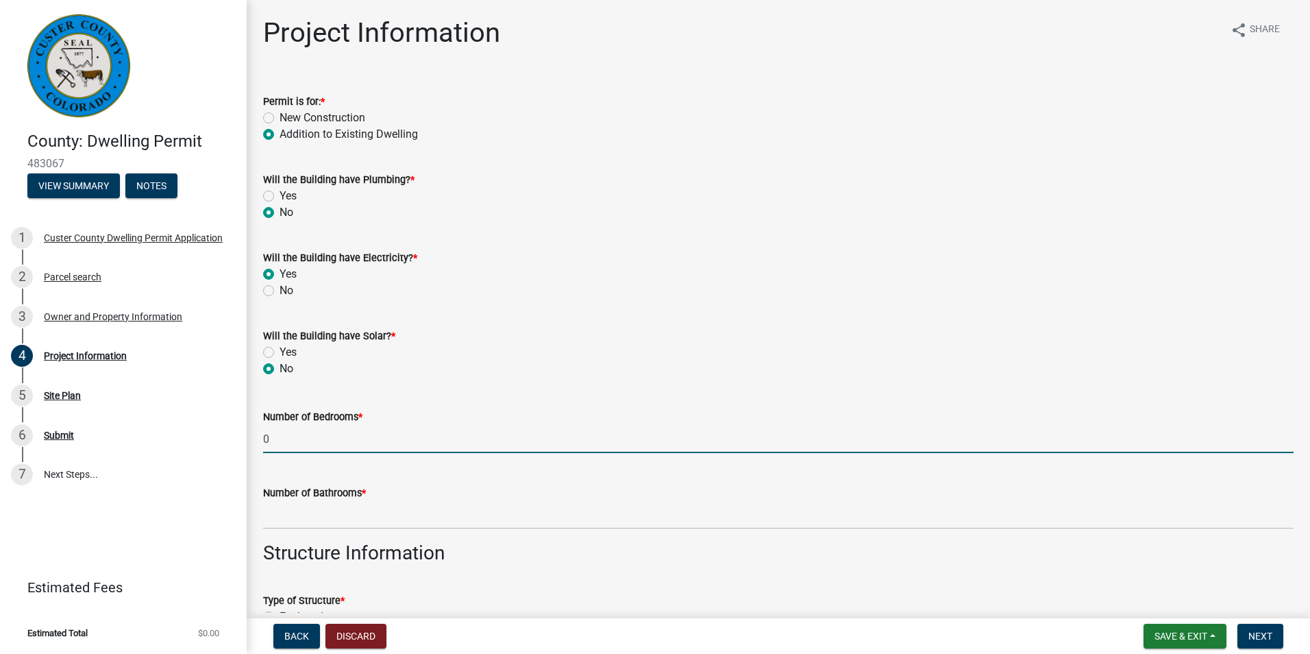
type input "0"
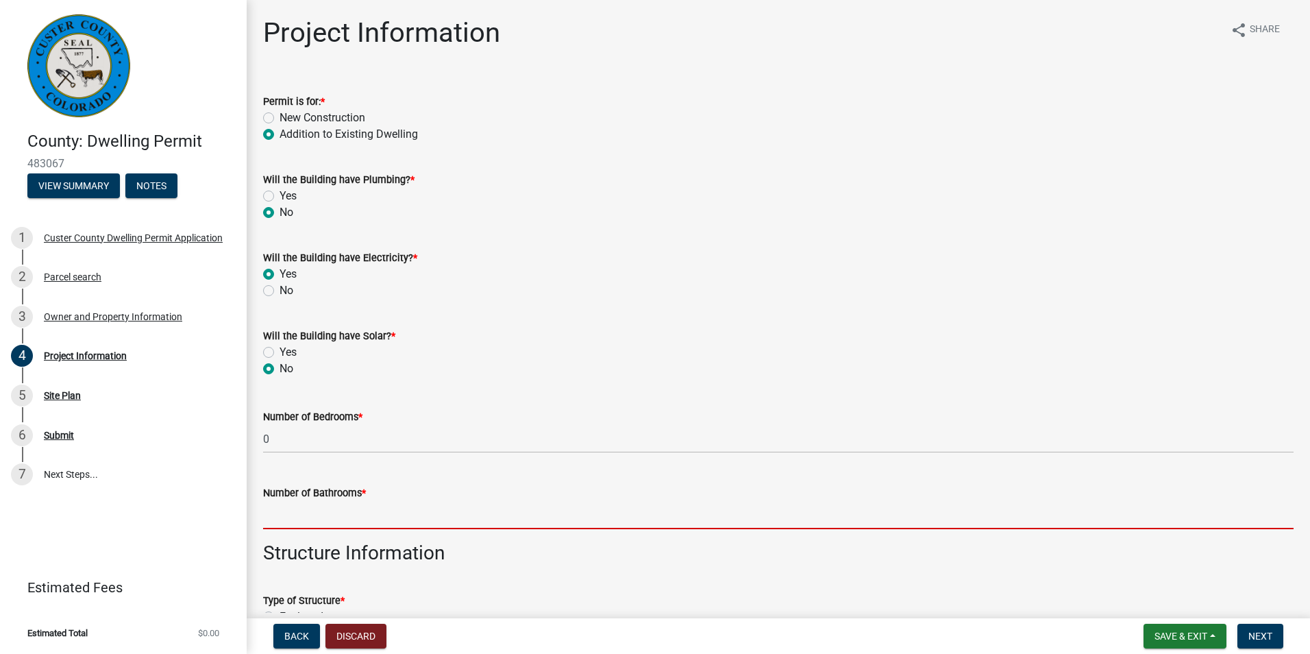
click at [286, 521] on input "text" at bounding box center [778, 515] width 1030 height 28
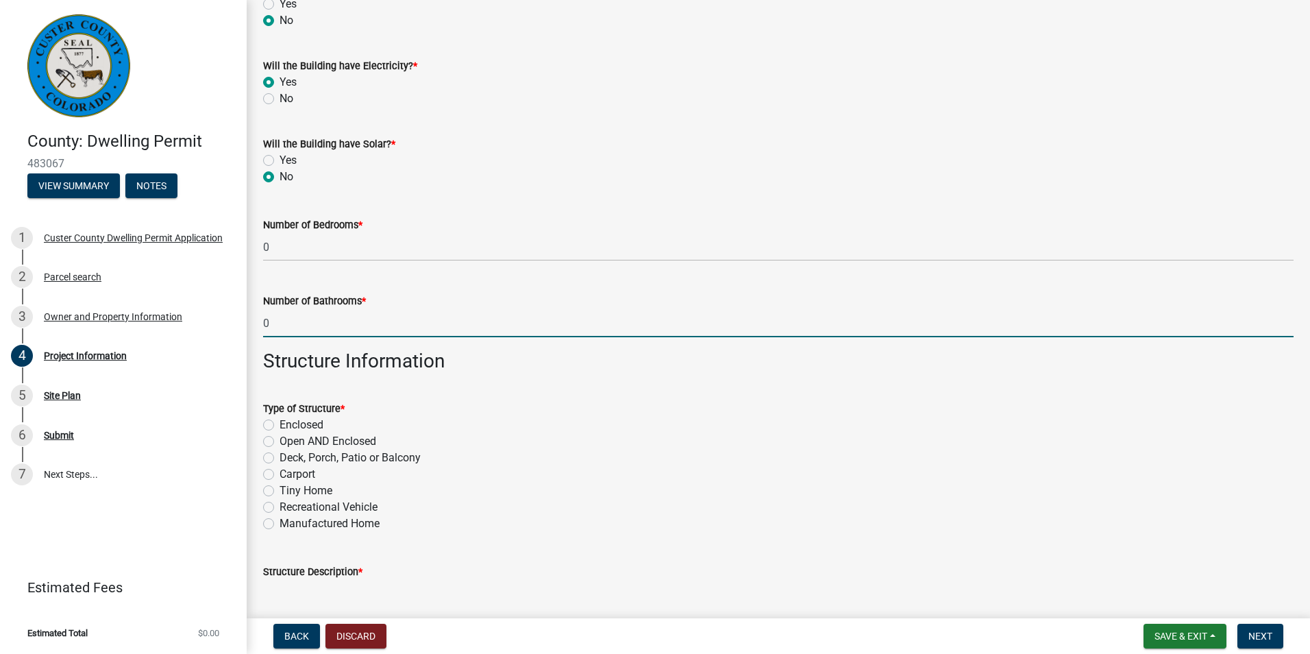
scroll to position [212, 0]
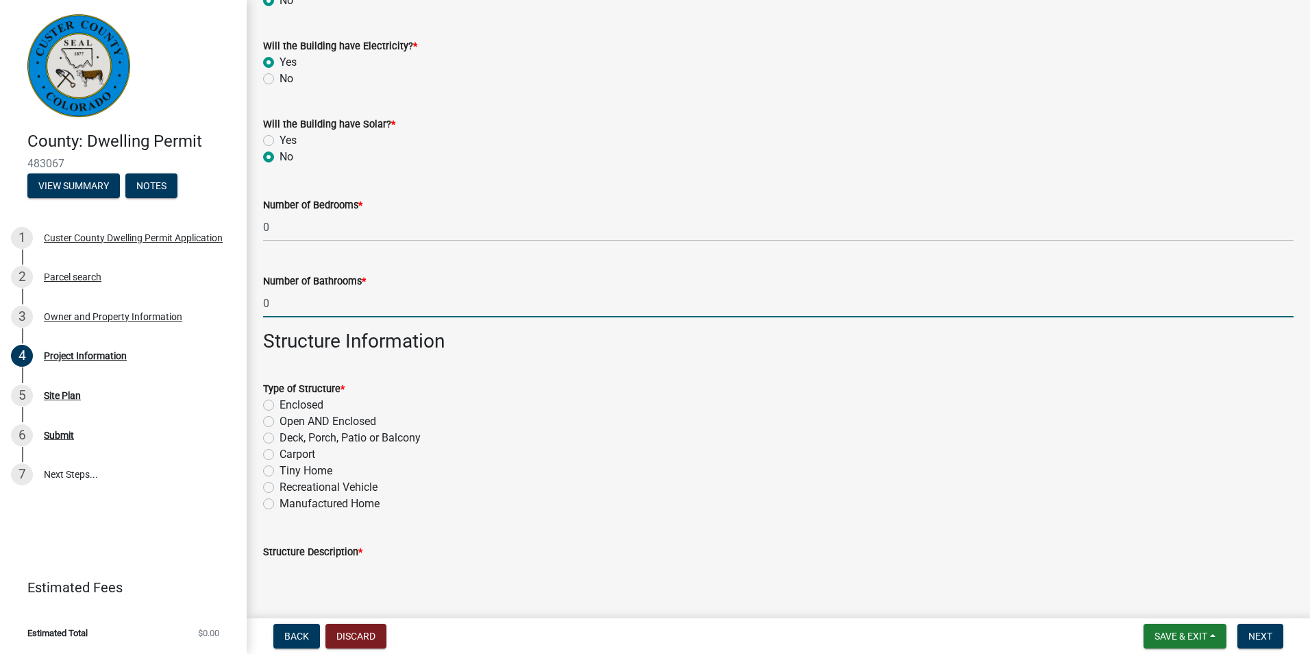
type input "0"
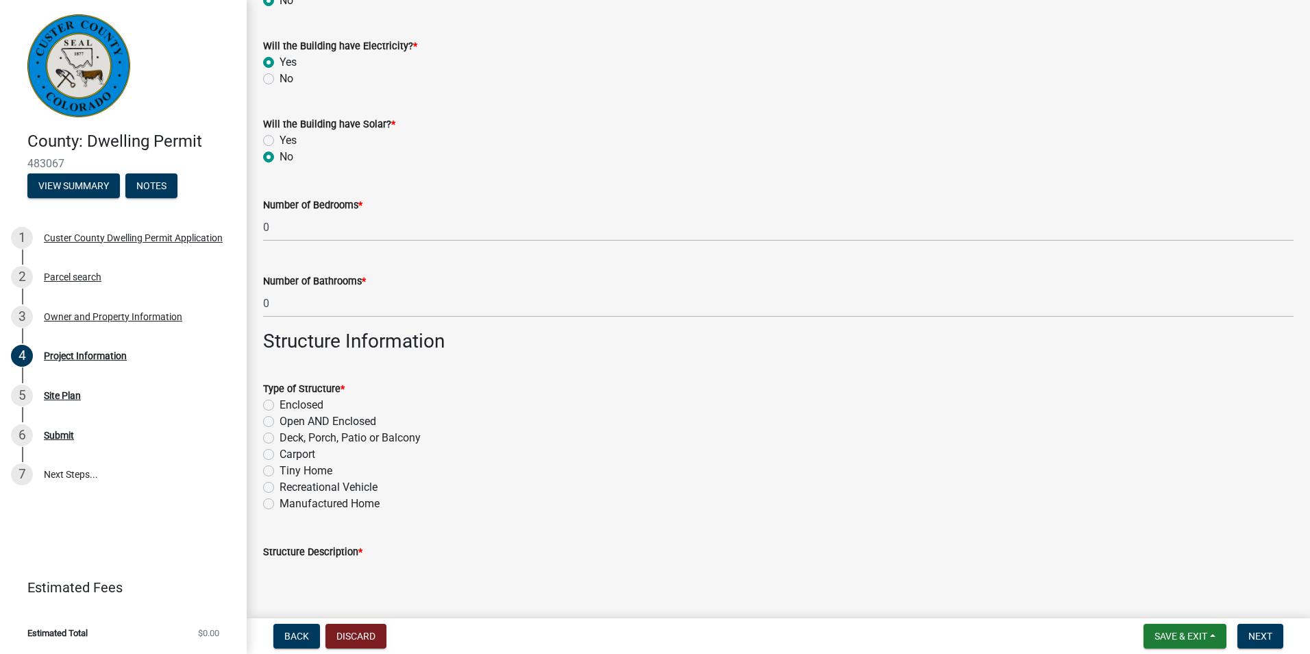
click at [280, 469] on label "Tiny Home" at bounding box center [306, 470] width 53 height 16
click at [280, 469] on input "Tiny Home" at bounding box center [284, 466] width 9 height 9
radio input "true"
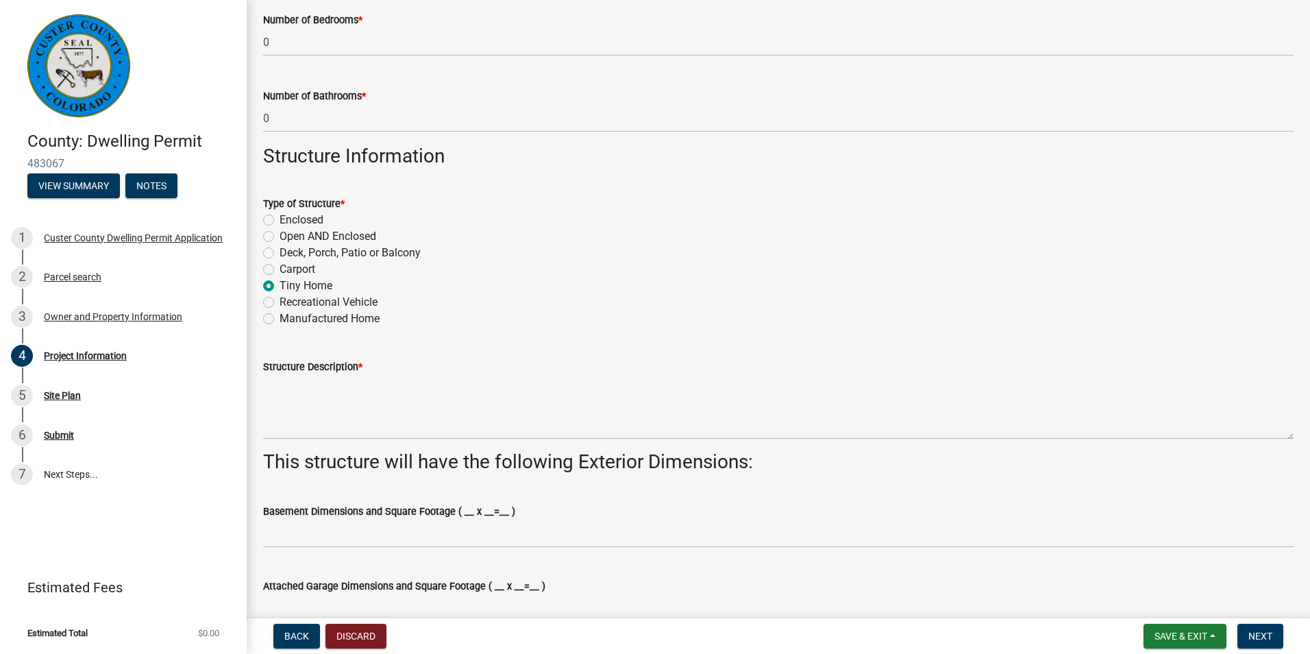
scroll to position [396, 0]
click at [280, 221] on label "Enclosed" at bounding box center [302, 220] width 44 height 16
click at [280, 221] on input "Enclosed" at bounding box center [284, 216] width 9 height 9
radio input "true"
click at [280, 291] on label "Tiny Home" at bounding box center [306, 286] width 53 height 16
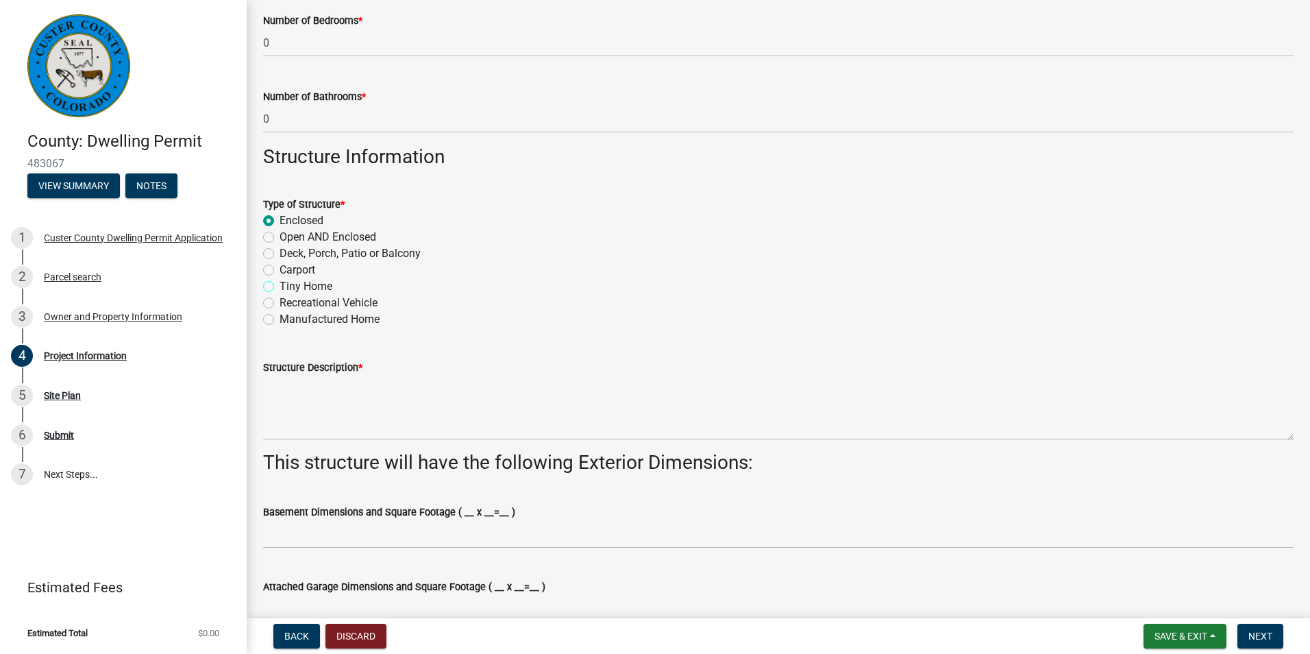
click at [280, 287] on input "Tiny Home" at bounding box center [284, 282] width 9 height 9
radio input "true"
click at [304, 256] on label "Deck, Porch, Patio or Balcony" at bounding box center [350, 253] width 141 height 16
click at [288, 254] on input "Deck, Porch, Patio or Balcony" at bounding box center [284, 249] width 9 height 9
radio input "true"
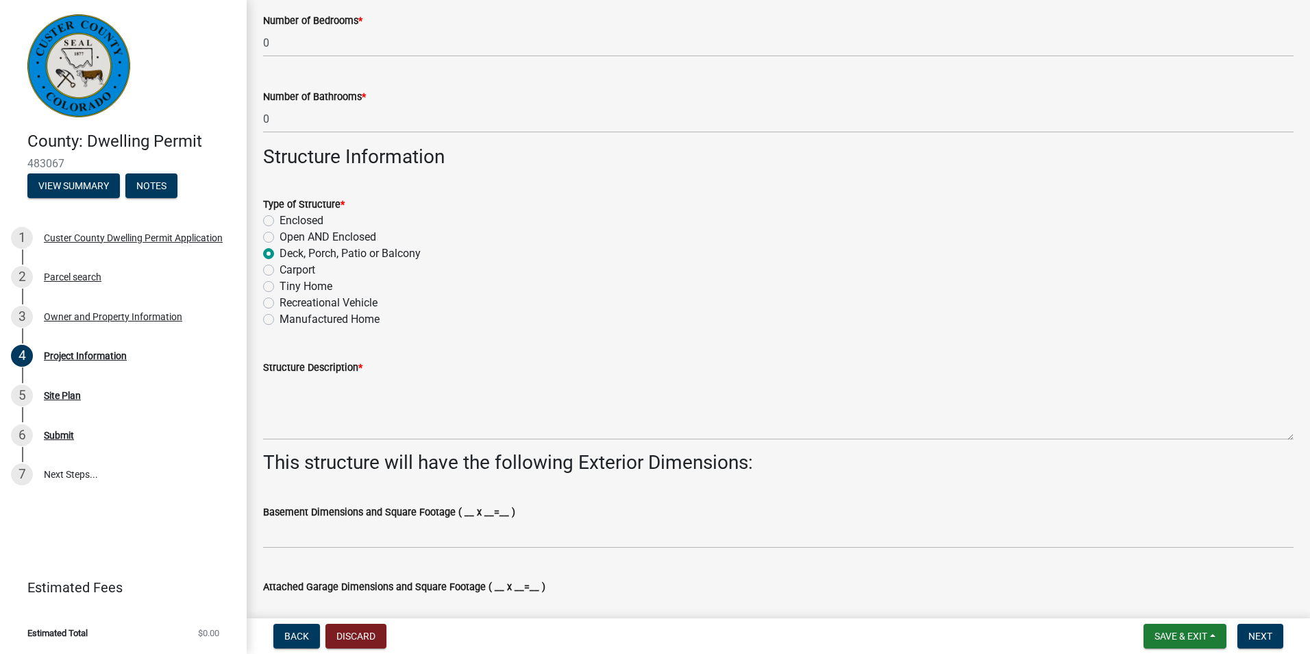
click at [280, 219] on label "Enclosed" at bounding box center [302, 220] width 44 height 16
click at [280, 219] on input "Enclosed" at bounding box center [284, 216] width 9 height 9
radio input "true"
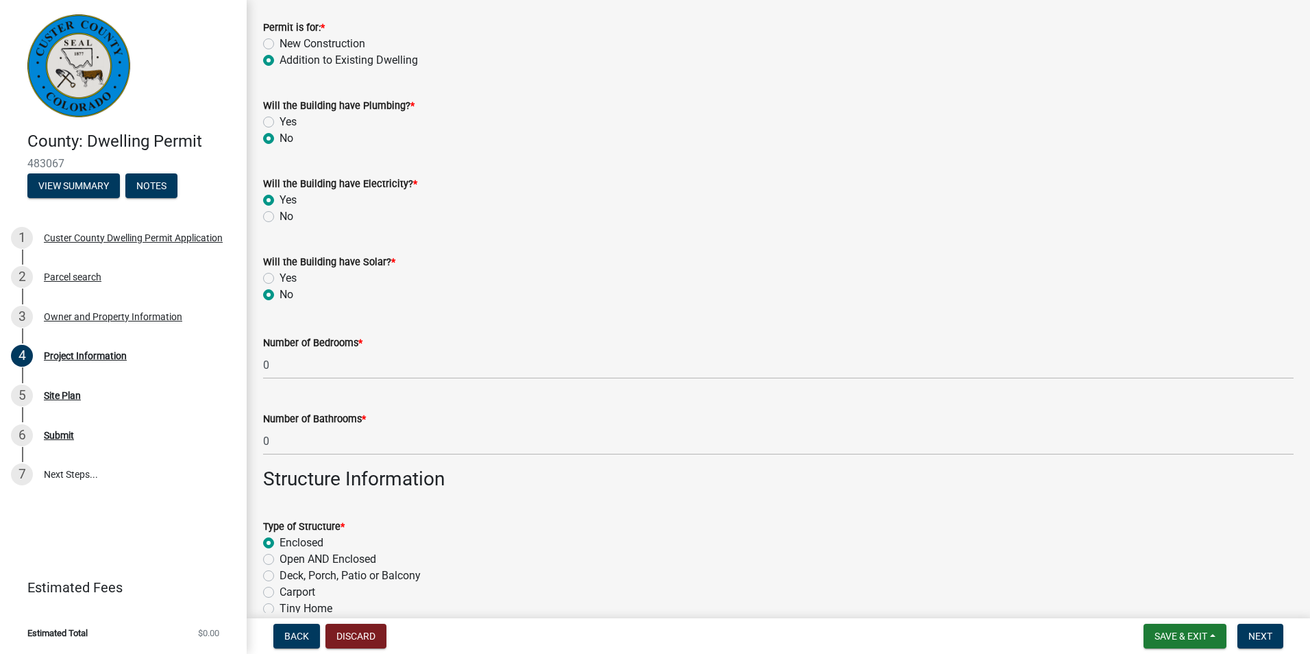
scroll to position [0, 0]
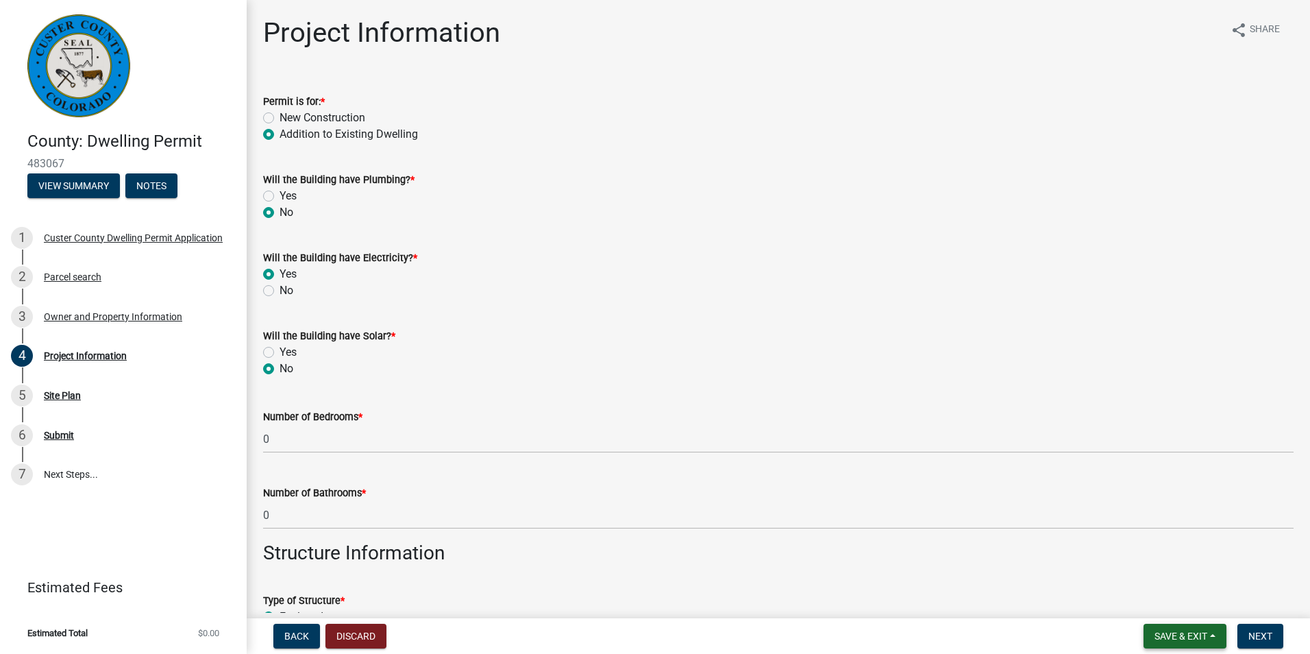
click at [1177, 640] on span "Save & Exit" at bounding box center [1180, 635] width 53 height 11
click at [1144, 569] on button "Save" at bounding box center [1172, 567] width 110 height 33
